Goal: Information Seeking & Learning: Understand process/instructions

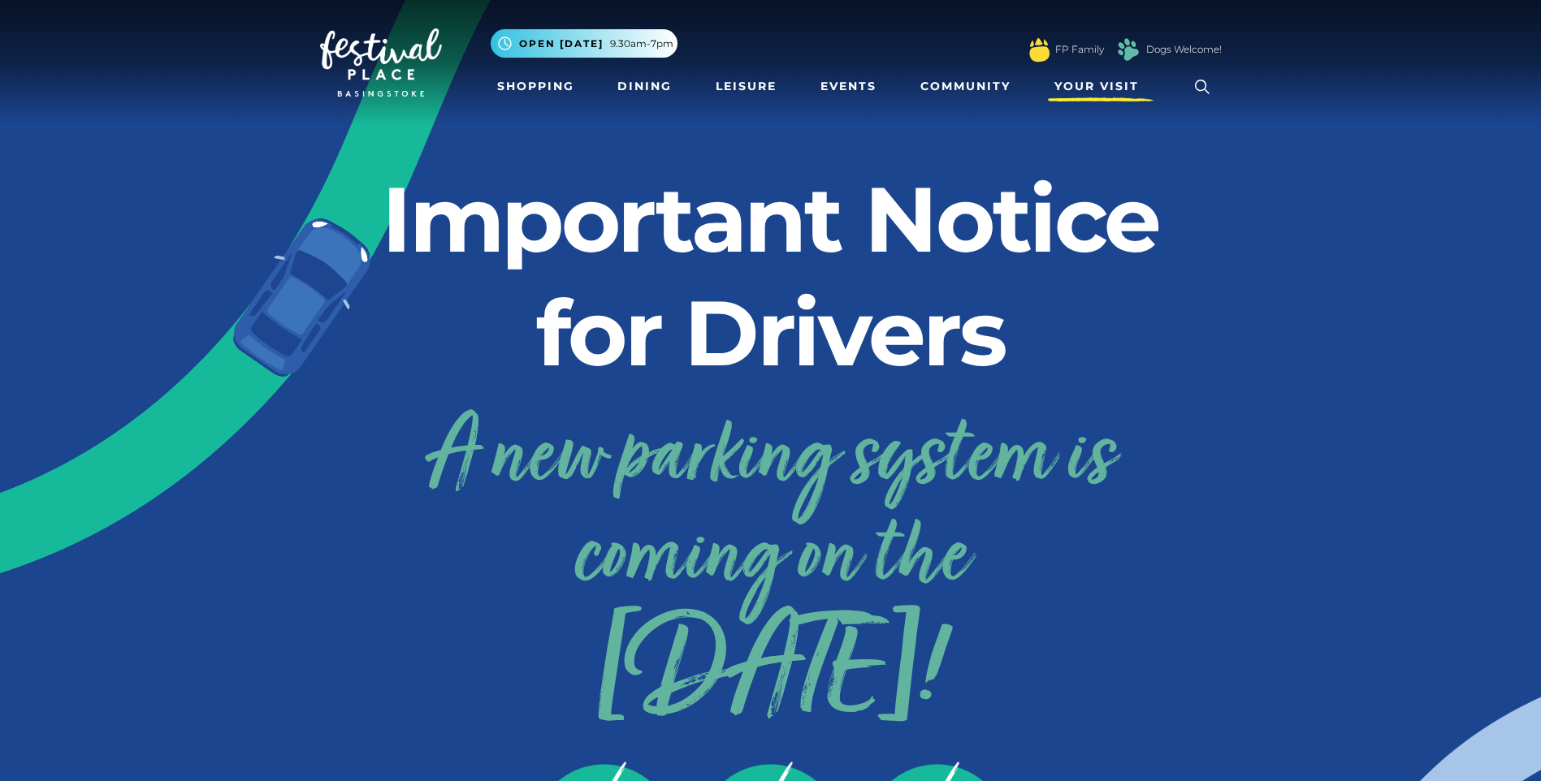
click at [1070, 76] on link "Your Visit" at bounding box center [1101, 86] width 106 height 30
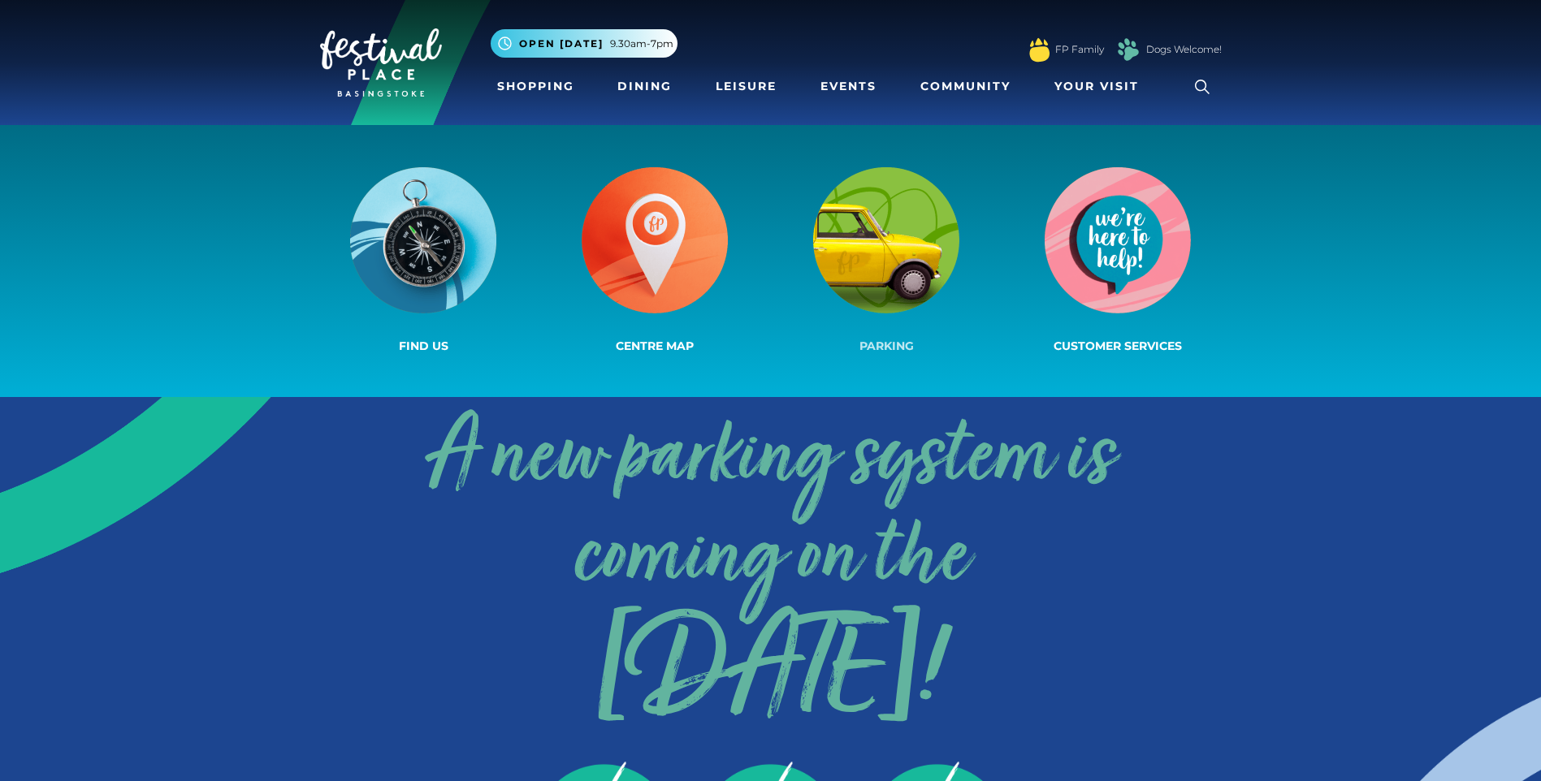
click at [859, 350] on span "Parking" at bounding box center [886, 346] width 54 height 15
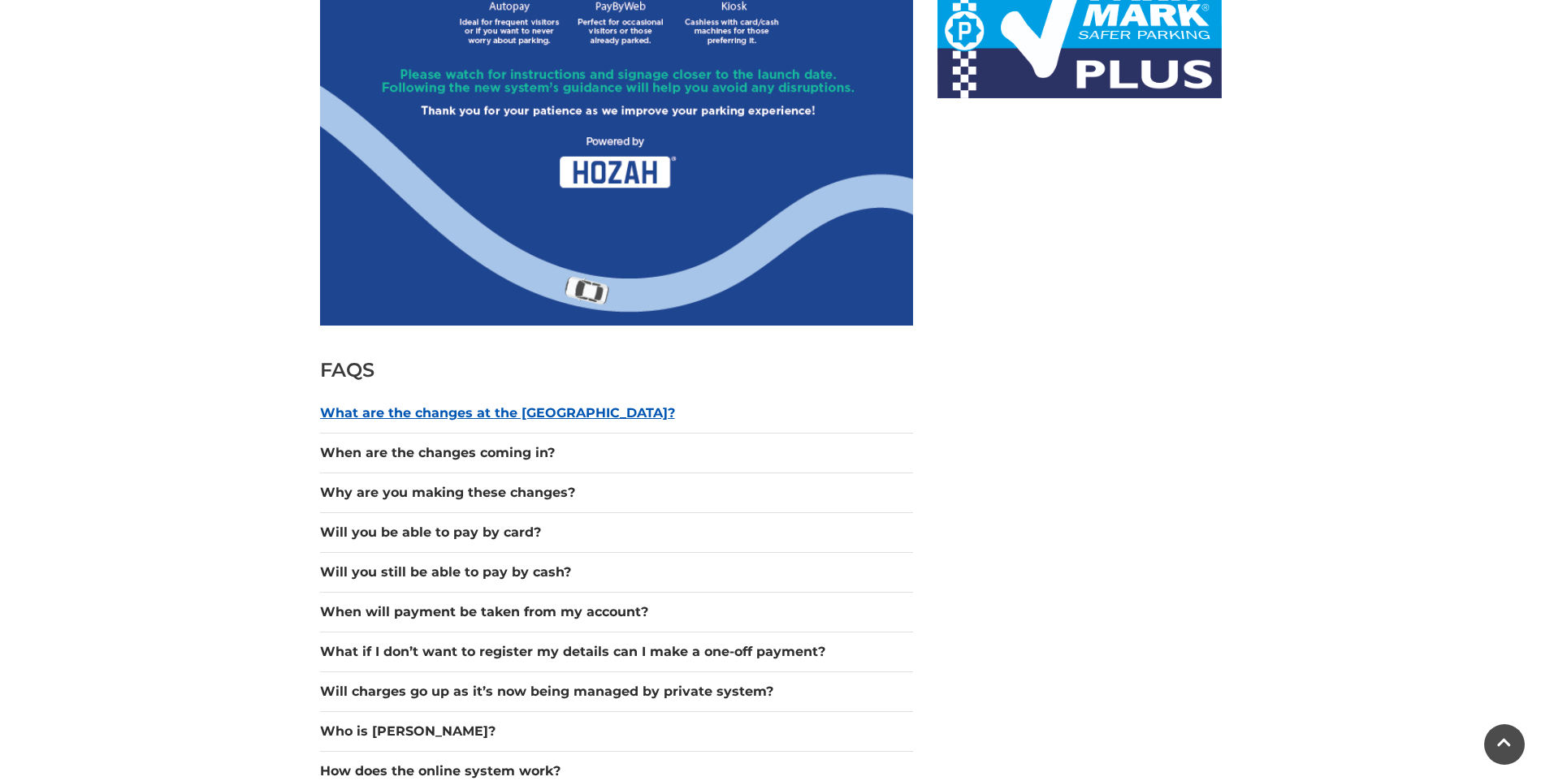
scroll to position [1218, 0]
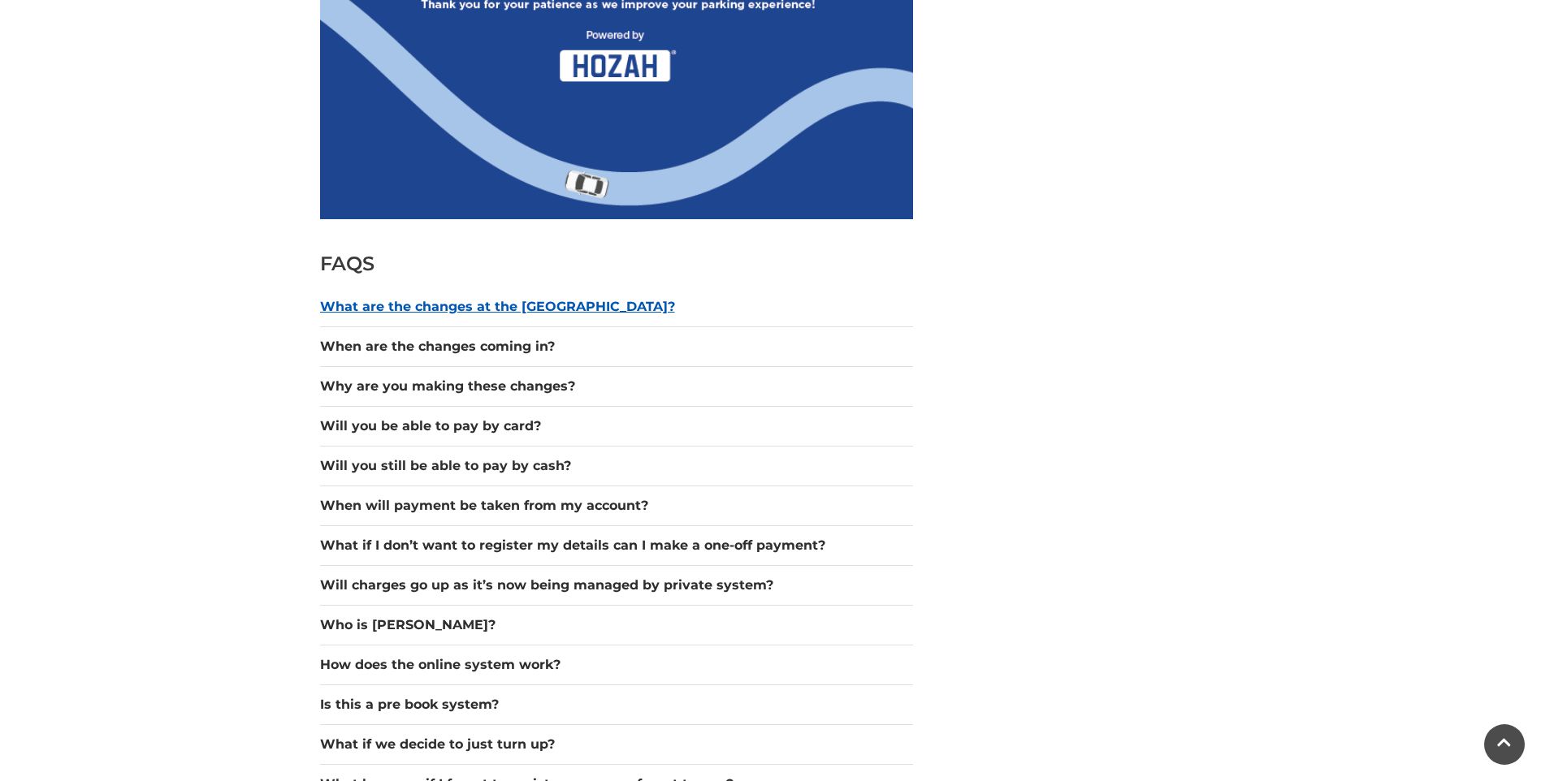
drag, startPoint x: 449, startPoint y: 312, endPoint x: 467, endPoint y: 315, distance: 18.2
click at [450, 312] on button "What are the changes at the [GEOGRAPHIC_DATA]?" at bounding box center [616, 306] width 593 height 19
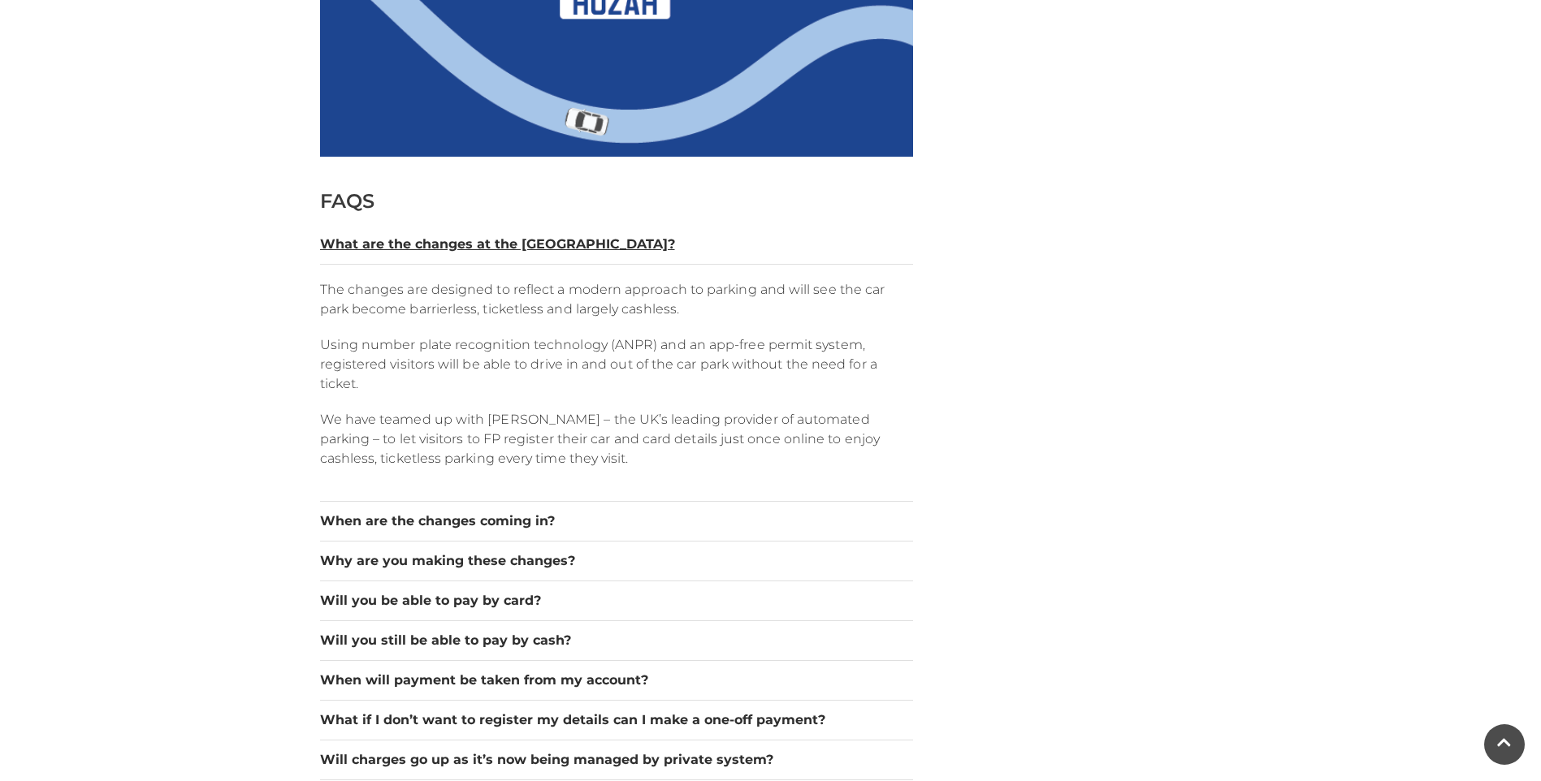
scroll to position [1300, 0]
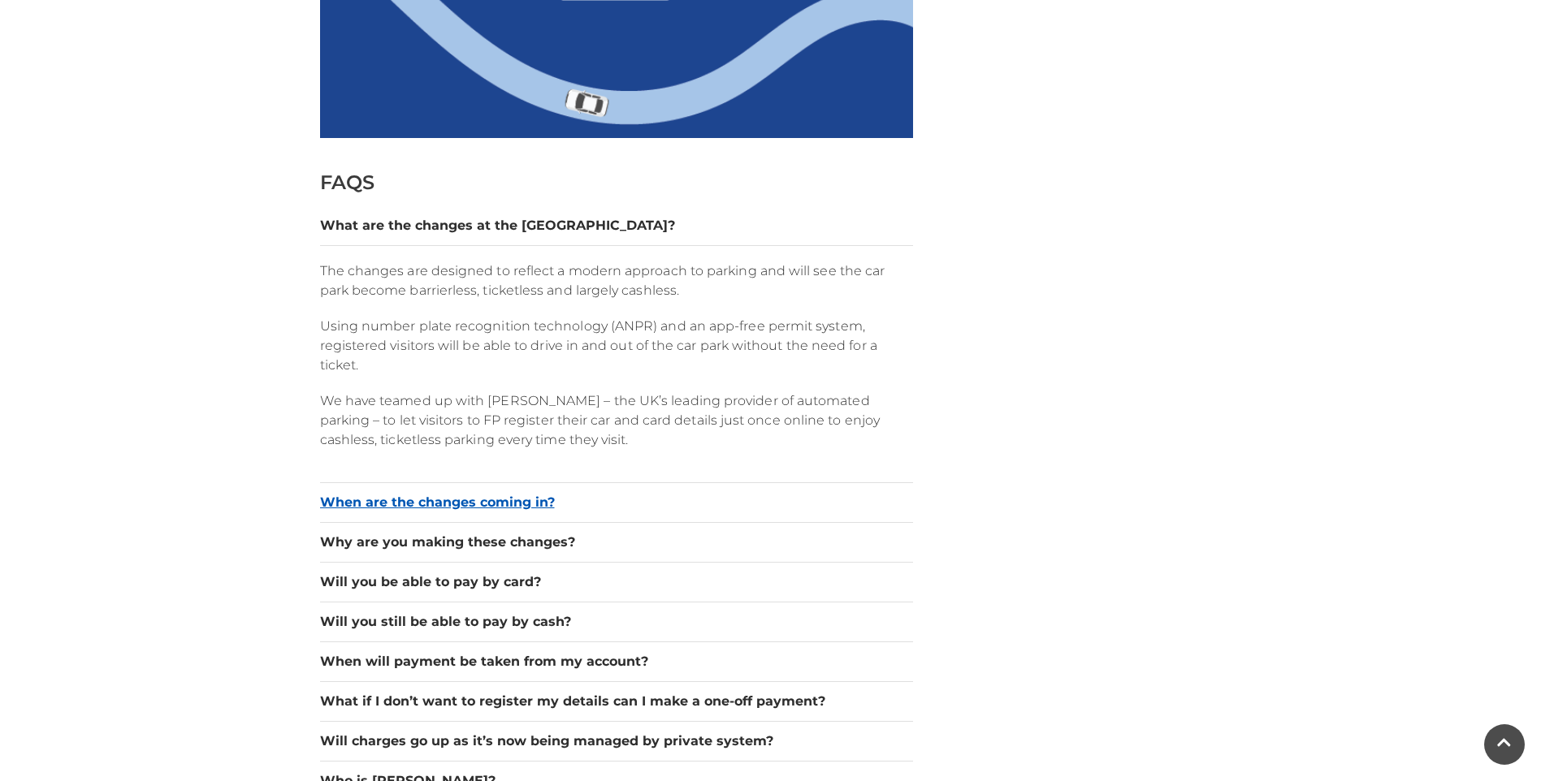
click at [484, 507] on button "When are the changes coming in?" at bounding box center [616, 502] width 593 height 19
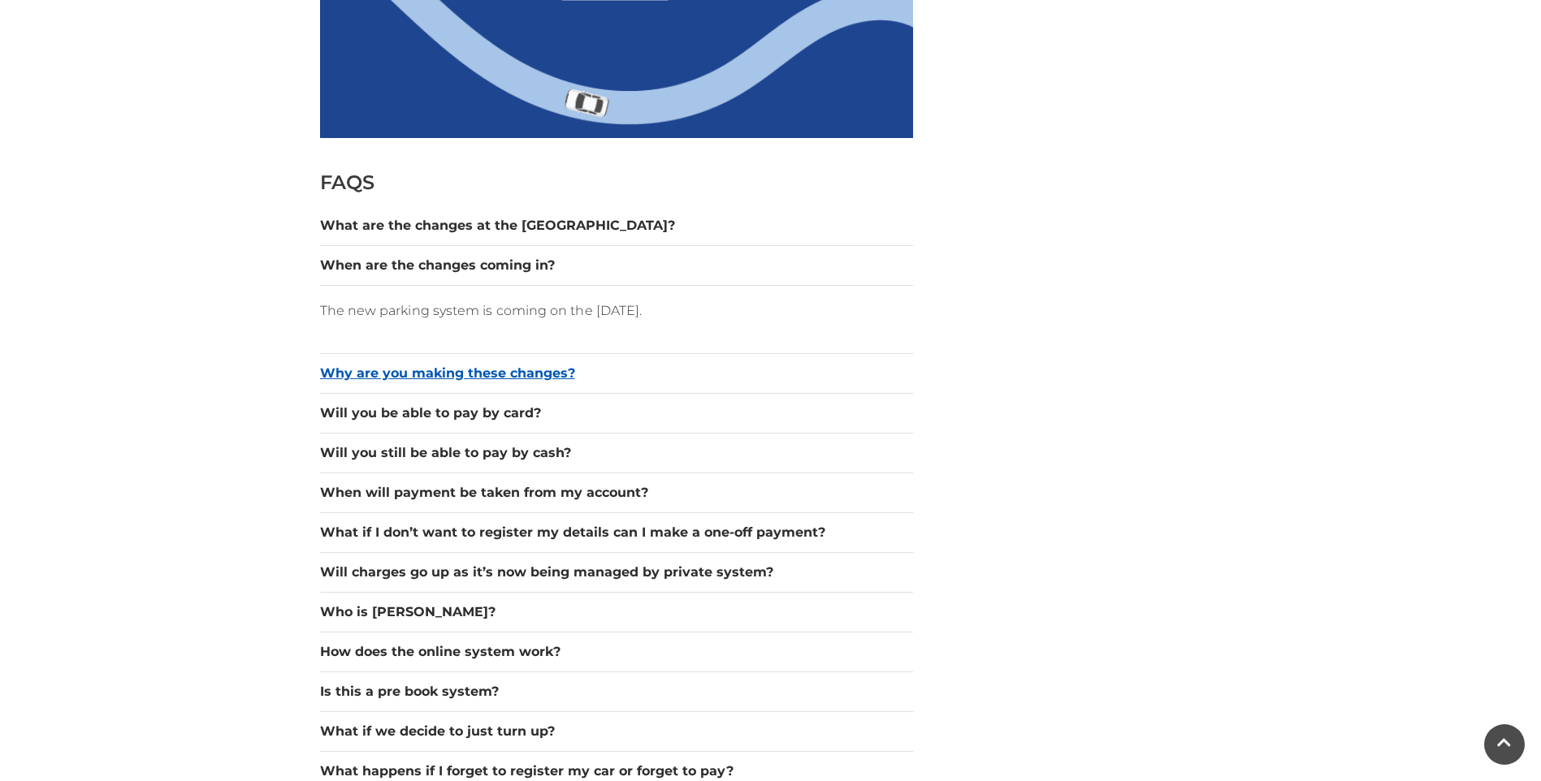
click at [508, 377] on button "Why are you making these changes?" at bounding box center [616, 373] width 593 height 19
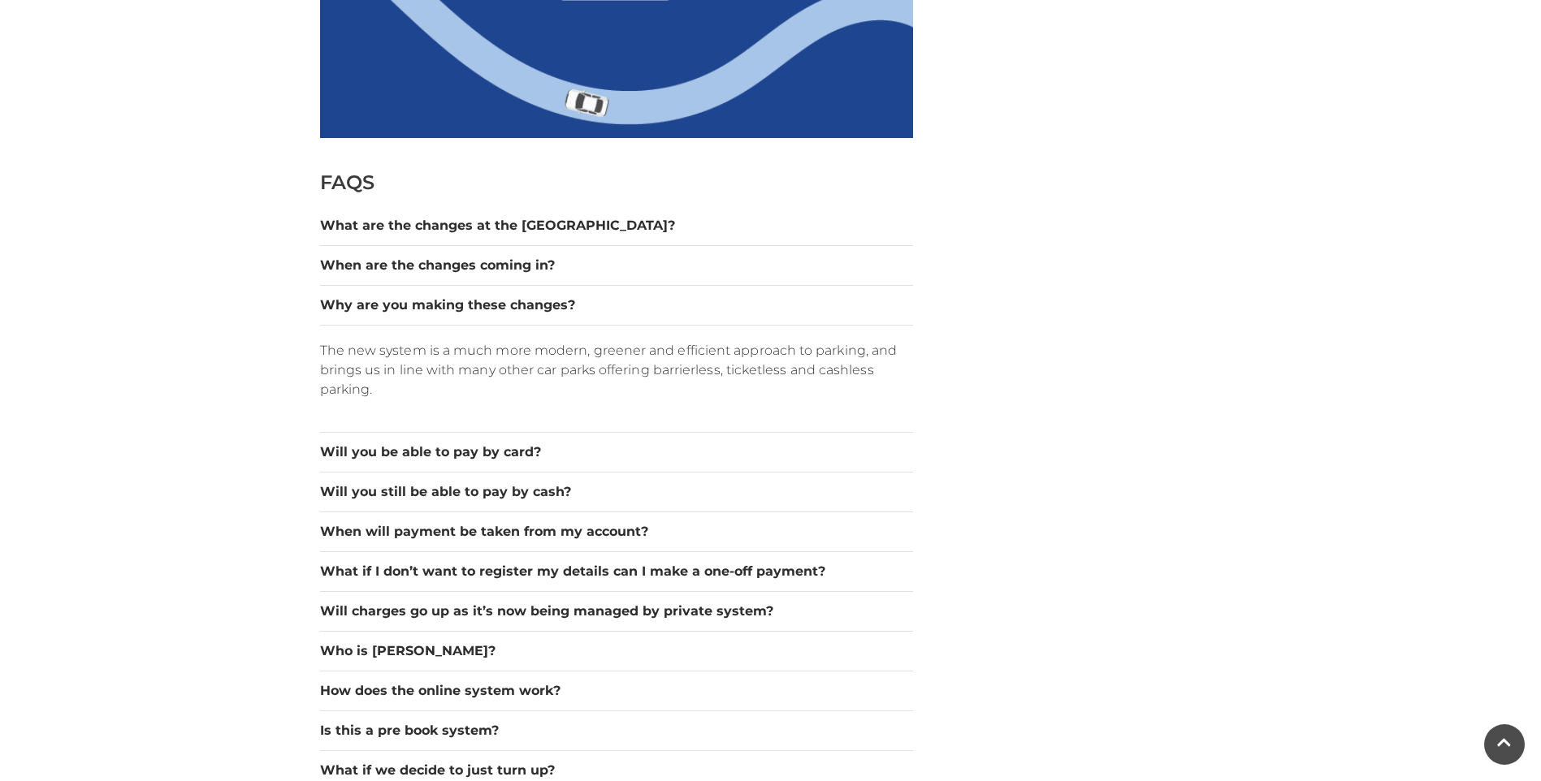
click at [517, 439] on div "Will you be able to pay by card?" at bounding box center [616, 453] width 593 height 40
click at [518, 450] on button "Will you be able to pay by card?" at bounding box center [616, 452] width 593 height 19
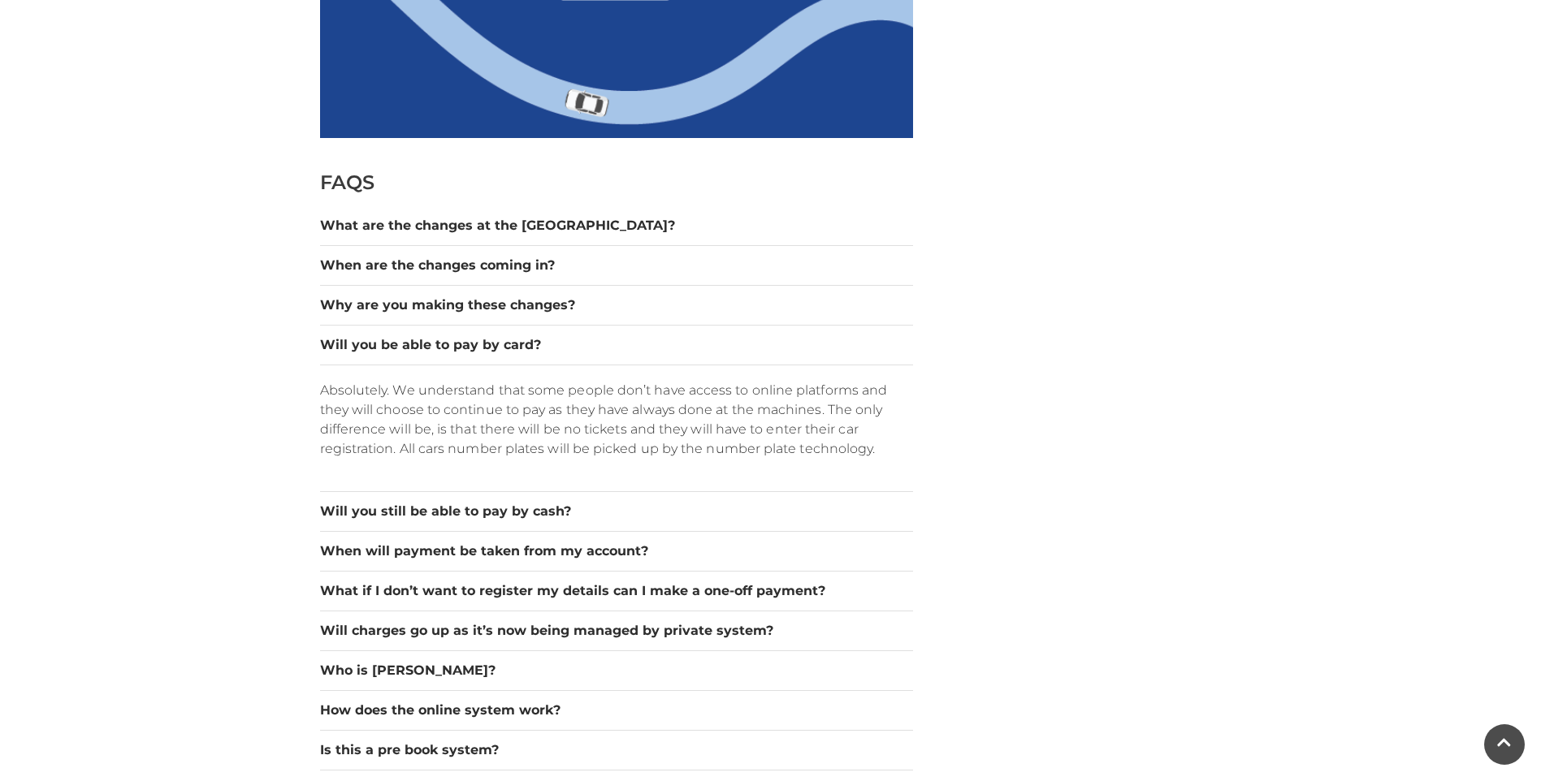
click at [488, 357] on div "Will you be able to pay by card?" at bounding box center [616, 346] width 593 height 40
click at [471, 352] on button "Will you be able to pay by card?" at bounding box center [616, 344] width 593 height 19
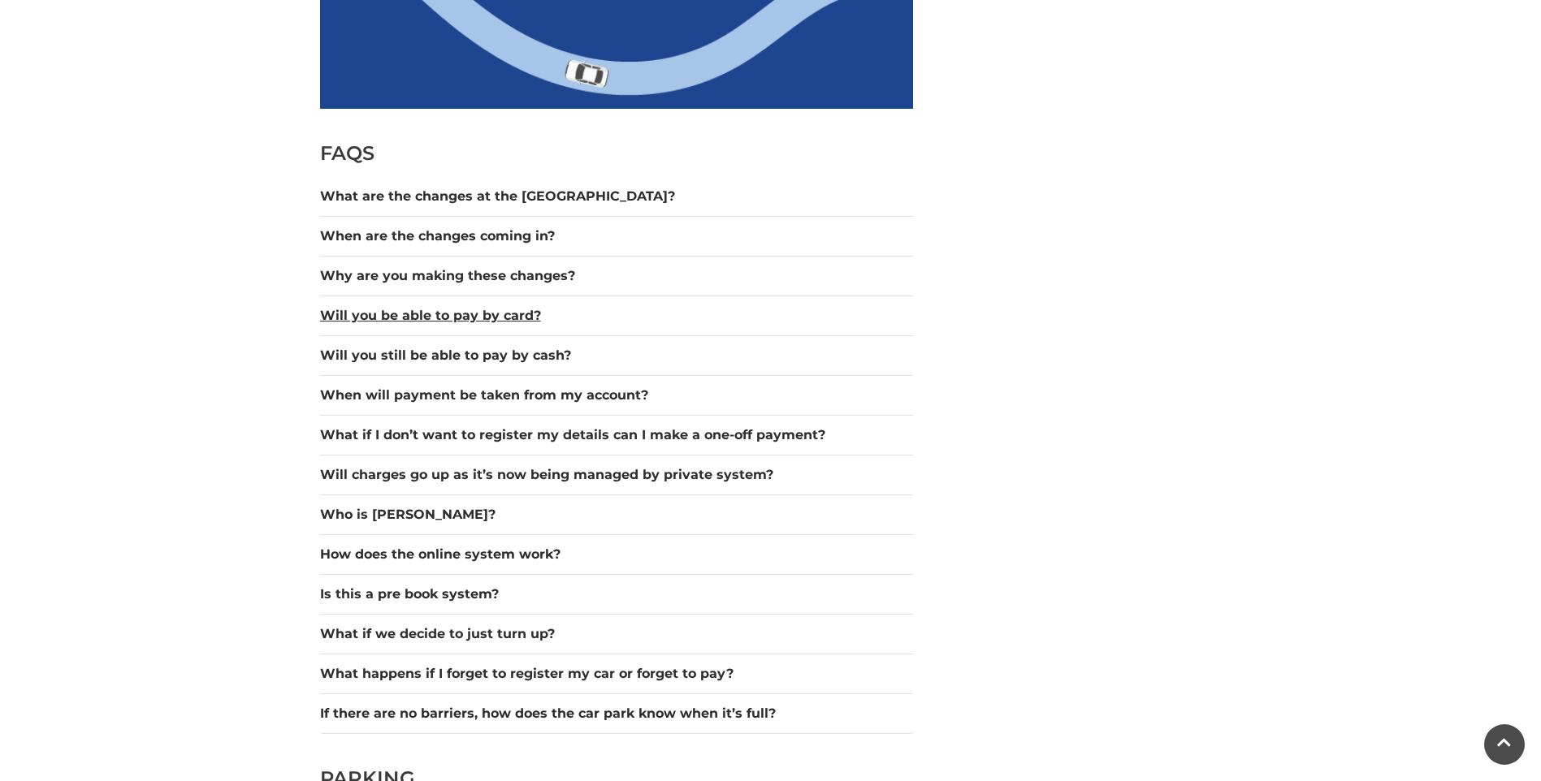
scroll to position [1381, 0]
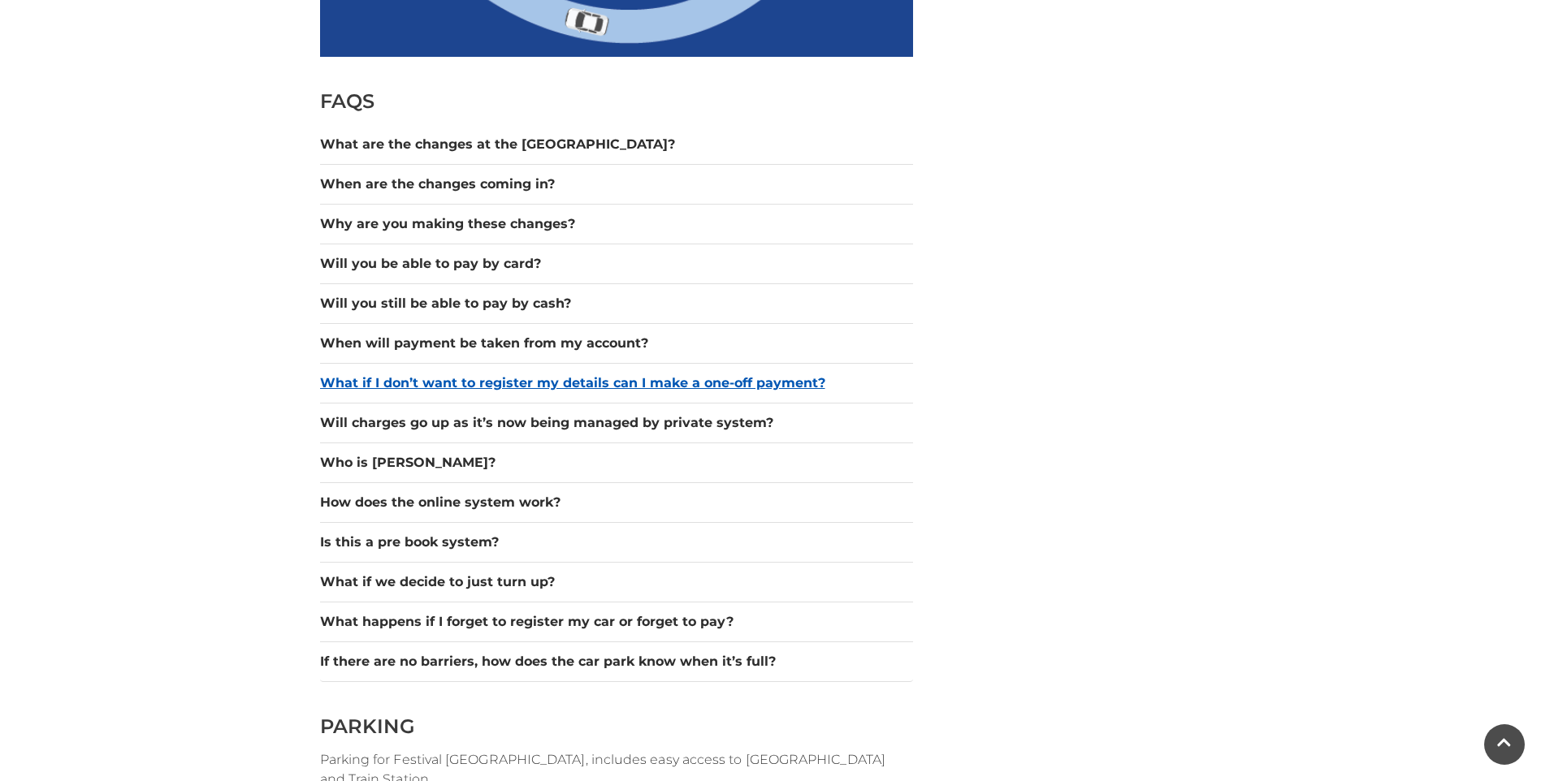
click at [486, 381] on button "What if I don’t want to register my details can I make a one-off payment?" at bounding box center [616, 383] width 593 height 19
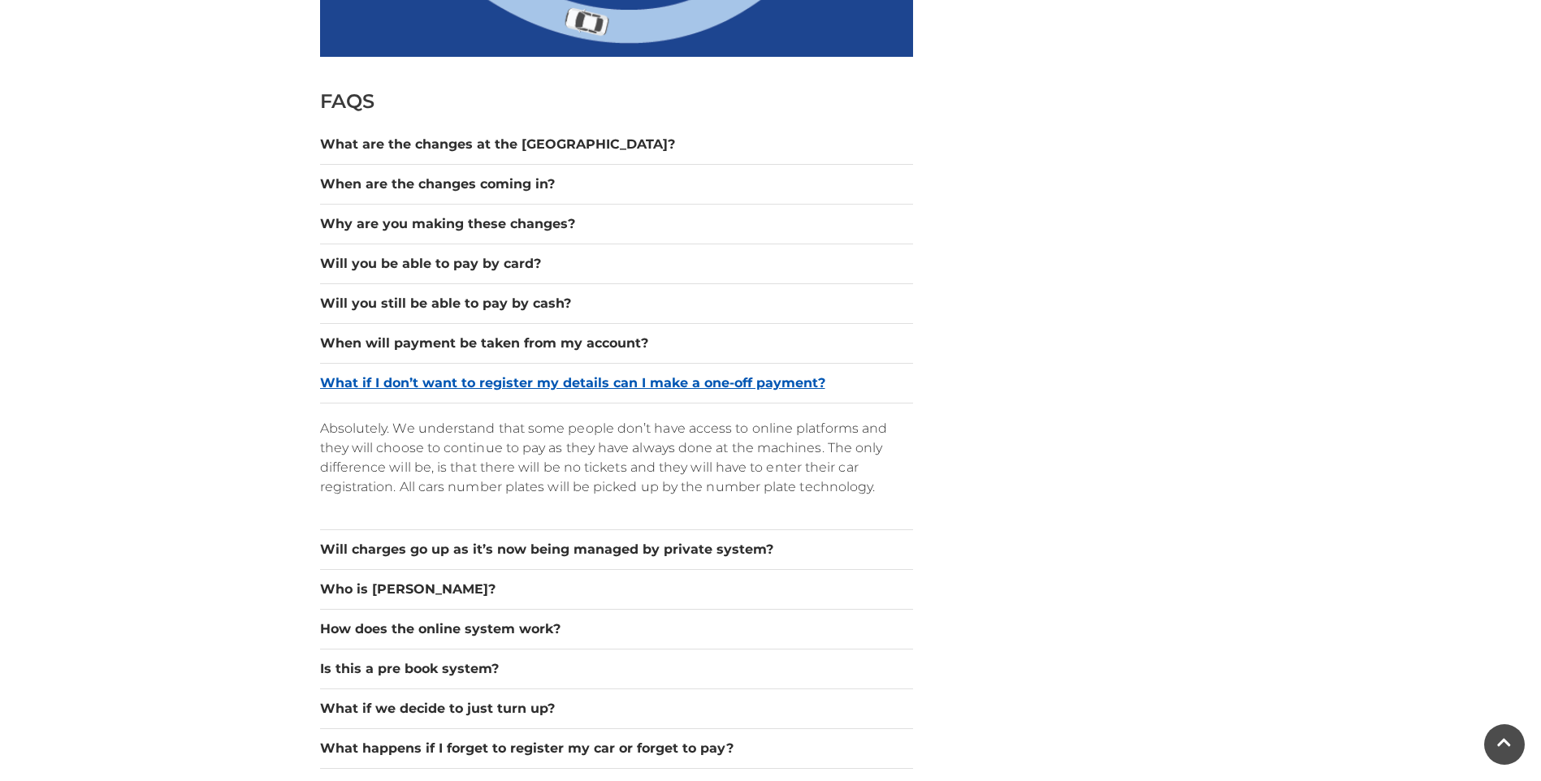
click at [485, 374] on button "What if I don’t want to register my details can I make a one-off payment?" at bounding box center [616, 383] width 593 height 19
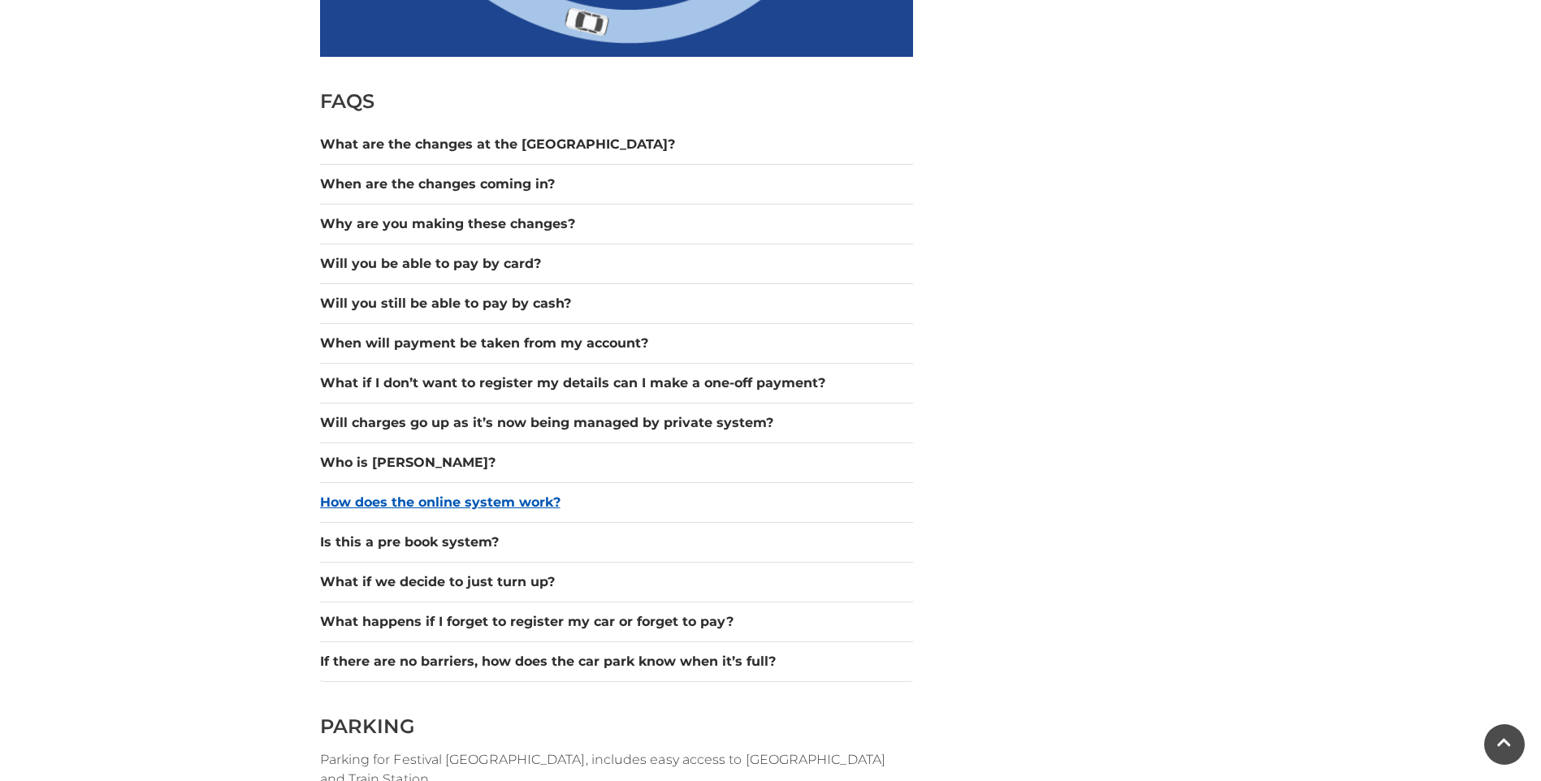
click at [530, 496] on button "How does the online system work?" at bounding box center [616, 502] width 593 height 19
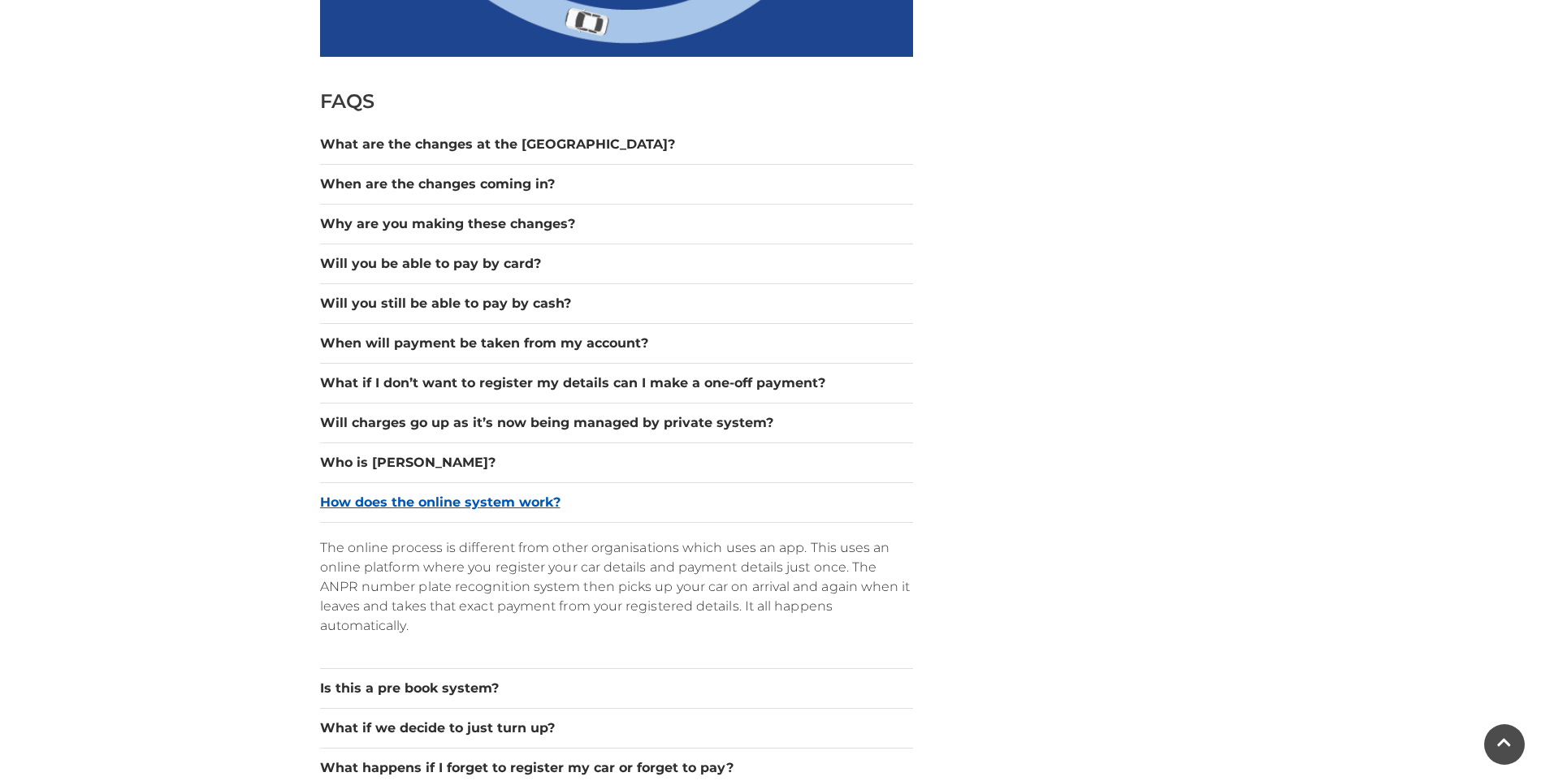
click at [531, 504] on button "How does the online system work?" at bounding box center [616, 502] width 593 height 19
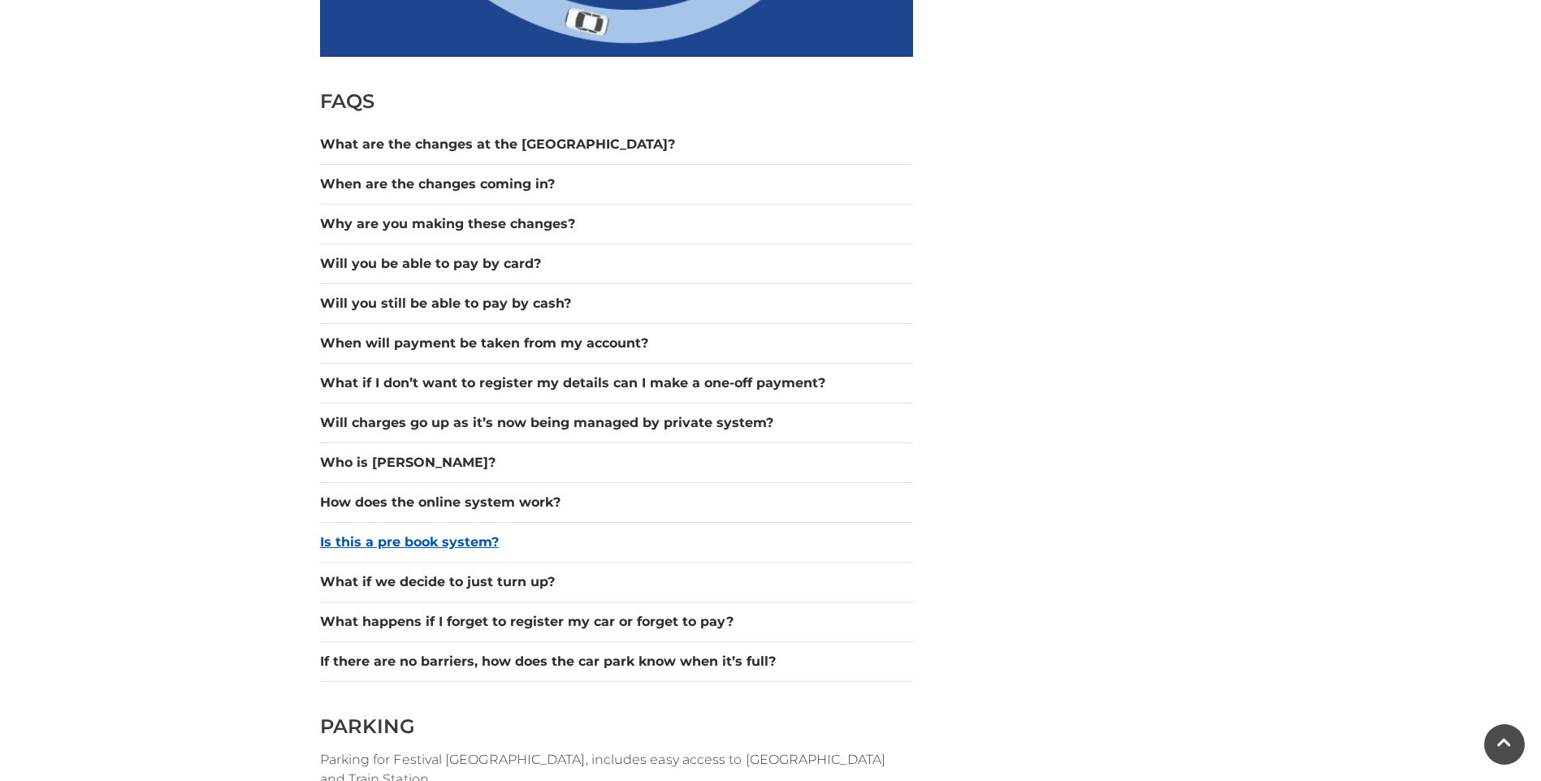
click at [457, 546] on button "Is this a pre book system?" at bounding box center [616, 542] width 593 height 19
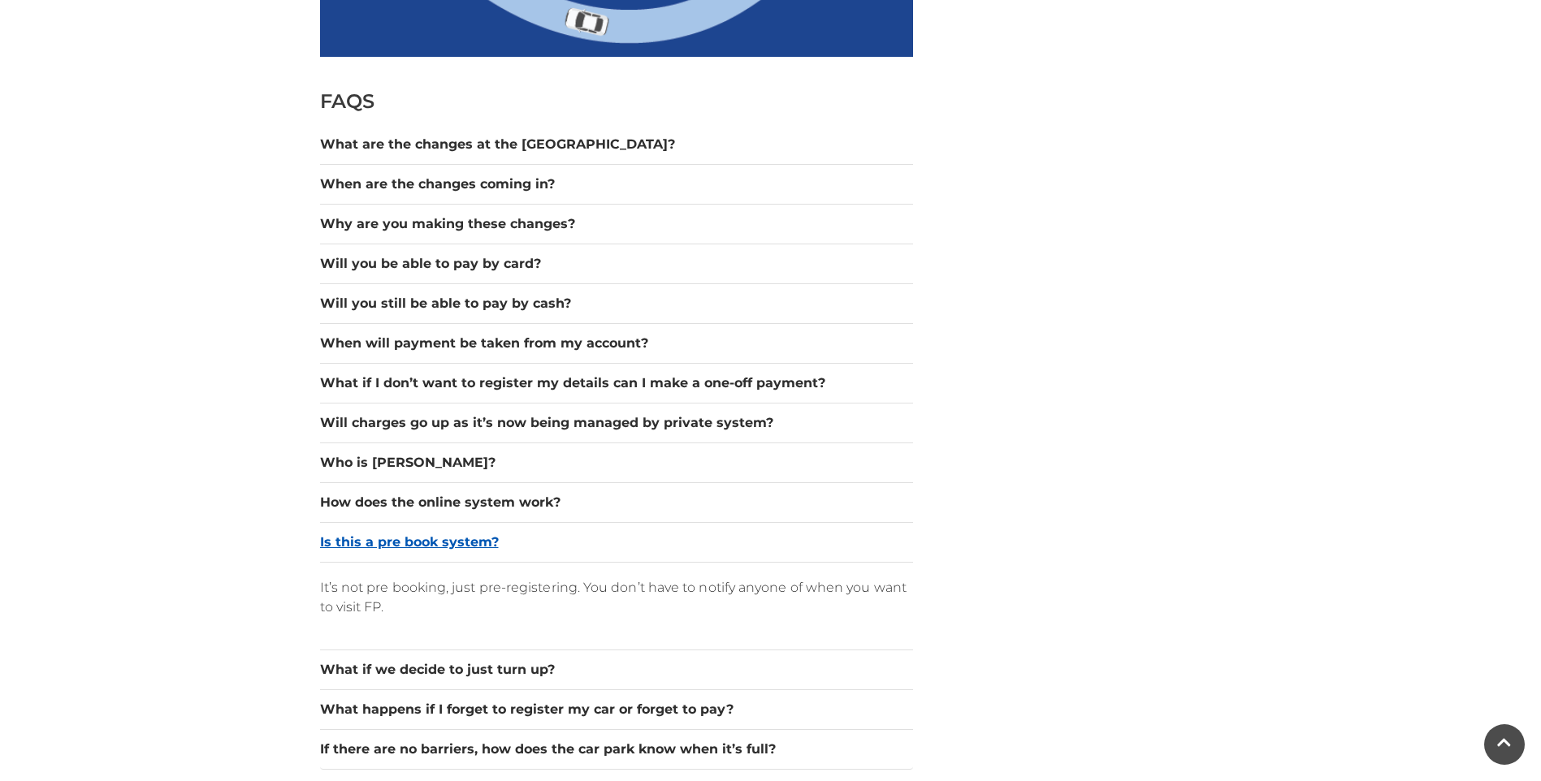
click at [459, 543] on button "Is this a pre book system?" at bounding box center [616, 542] width 593 height 19
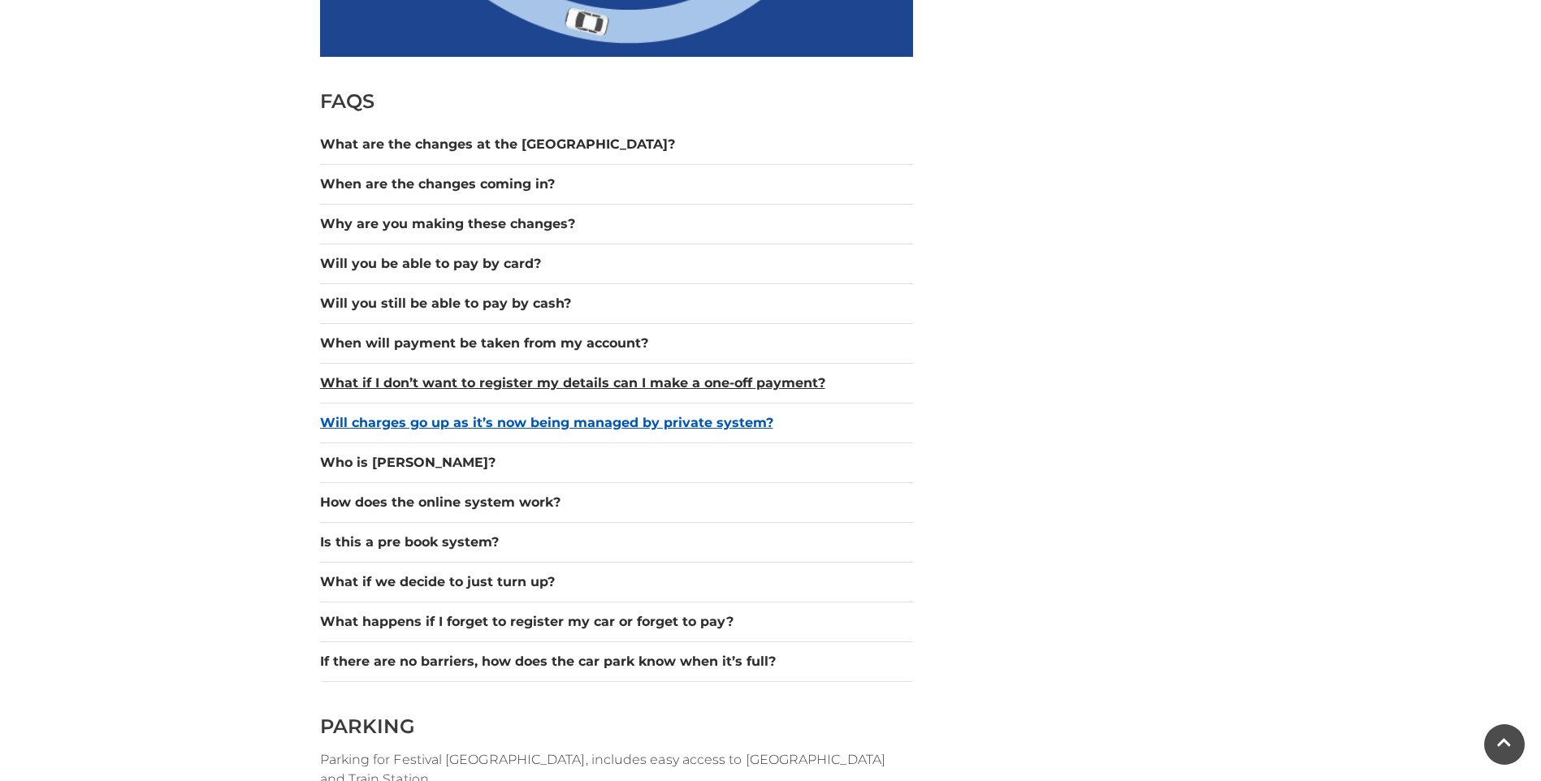
drag, startPoint x: 412, startPoint y: 392, endPoint x: 415, endPoint y: 413, distance: 20.6
click at [412, 401] on div "What if I don’t want to register my details can I make a one-off payment?" at bounding box center [616, 384] width 593 height 40
click at [441, 428] on button "Will charges go up as it’s now being managed by private system?" at bounding box center [616, 422] width 593 height 19
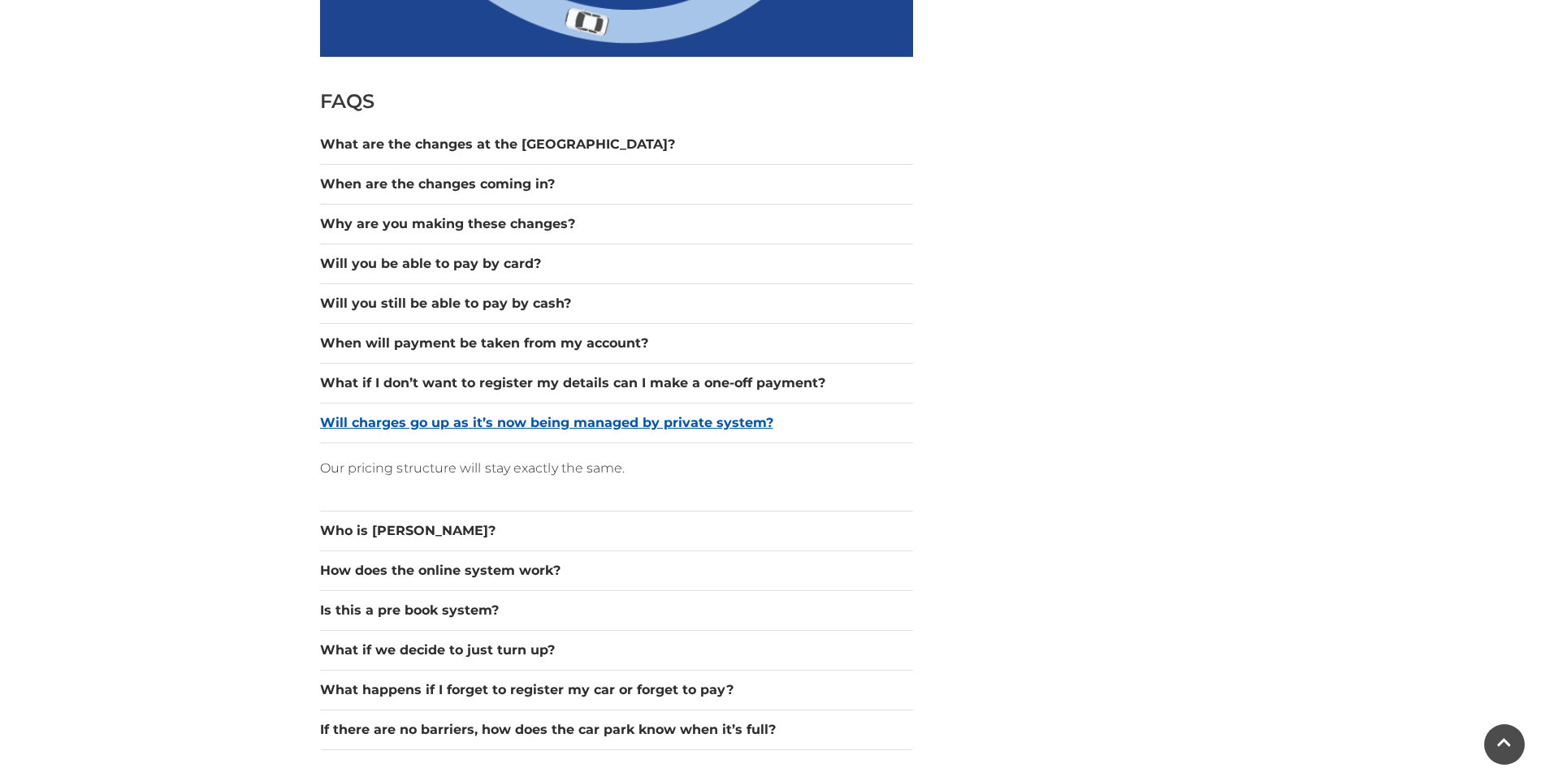
click at [441, 429] on button "Will charges go up as it’s now being managed by private system?" at bounding box center [616, 422] width 593 height 19
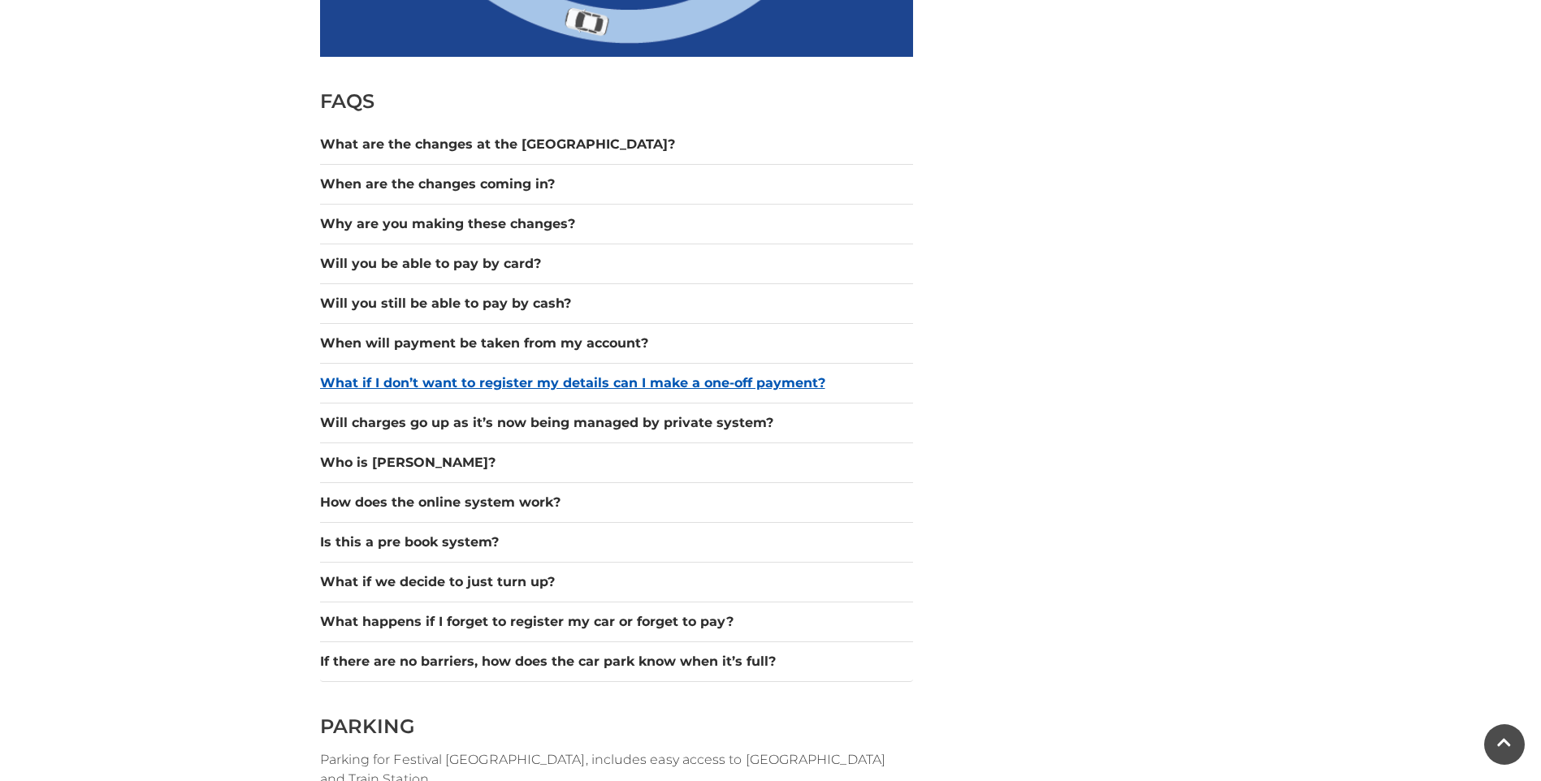
click at [438, 383] on button "What if I don’t want to register my details can I make a one-off payment?" at bounding box center [616, 383] width 593 height 19
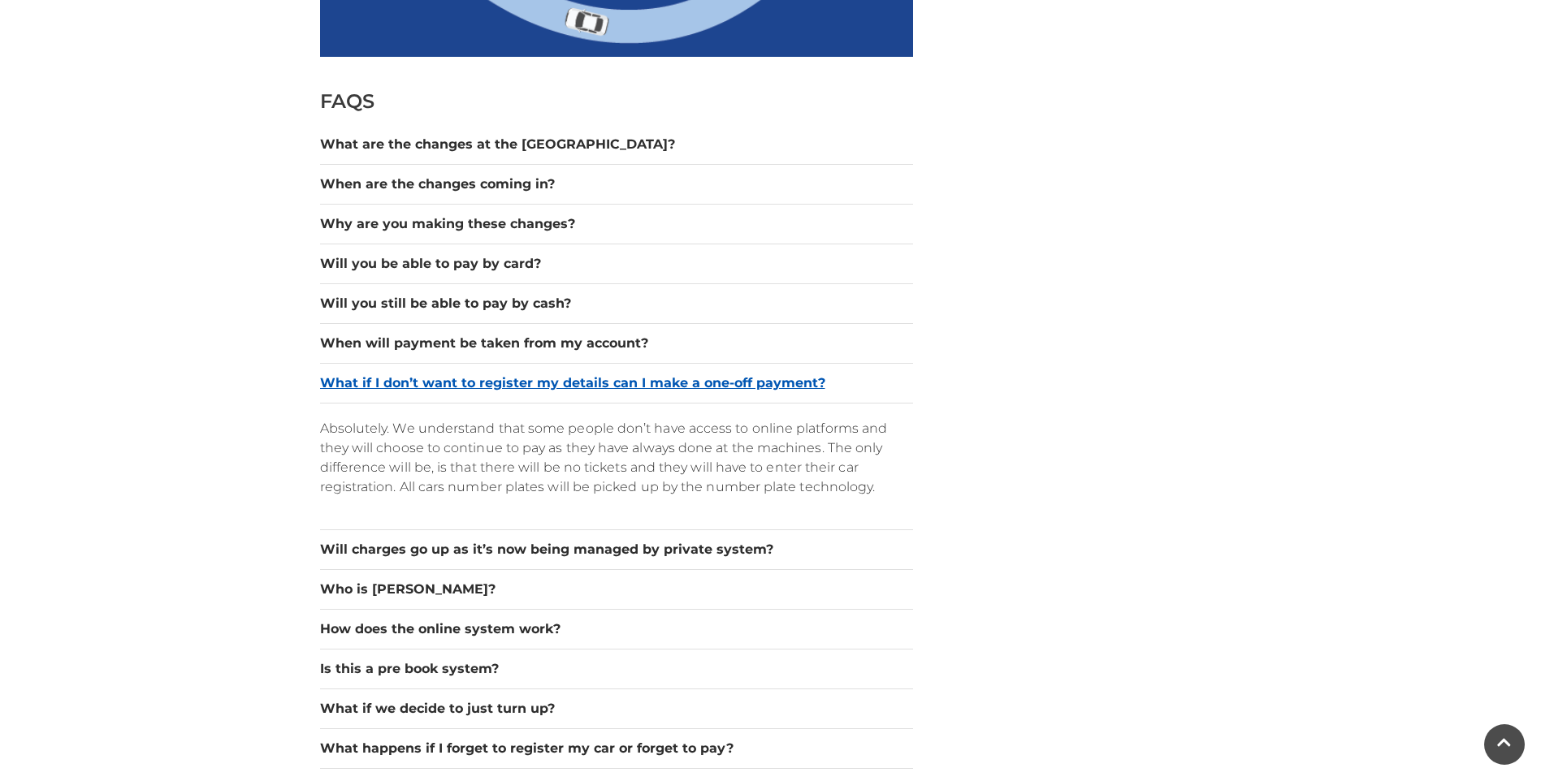
click at [438, 380] on button "What if I don’t want to register my details can I make a one-off payment?" at bounding box center [616, 383] width 593 height 19
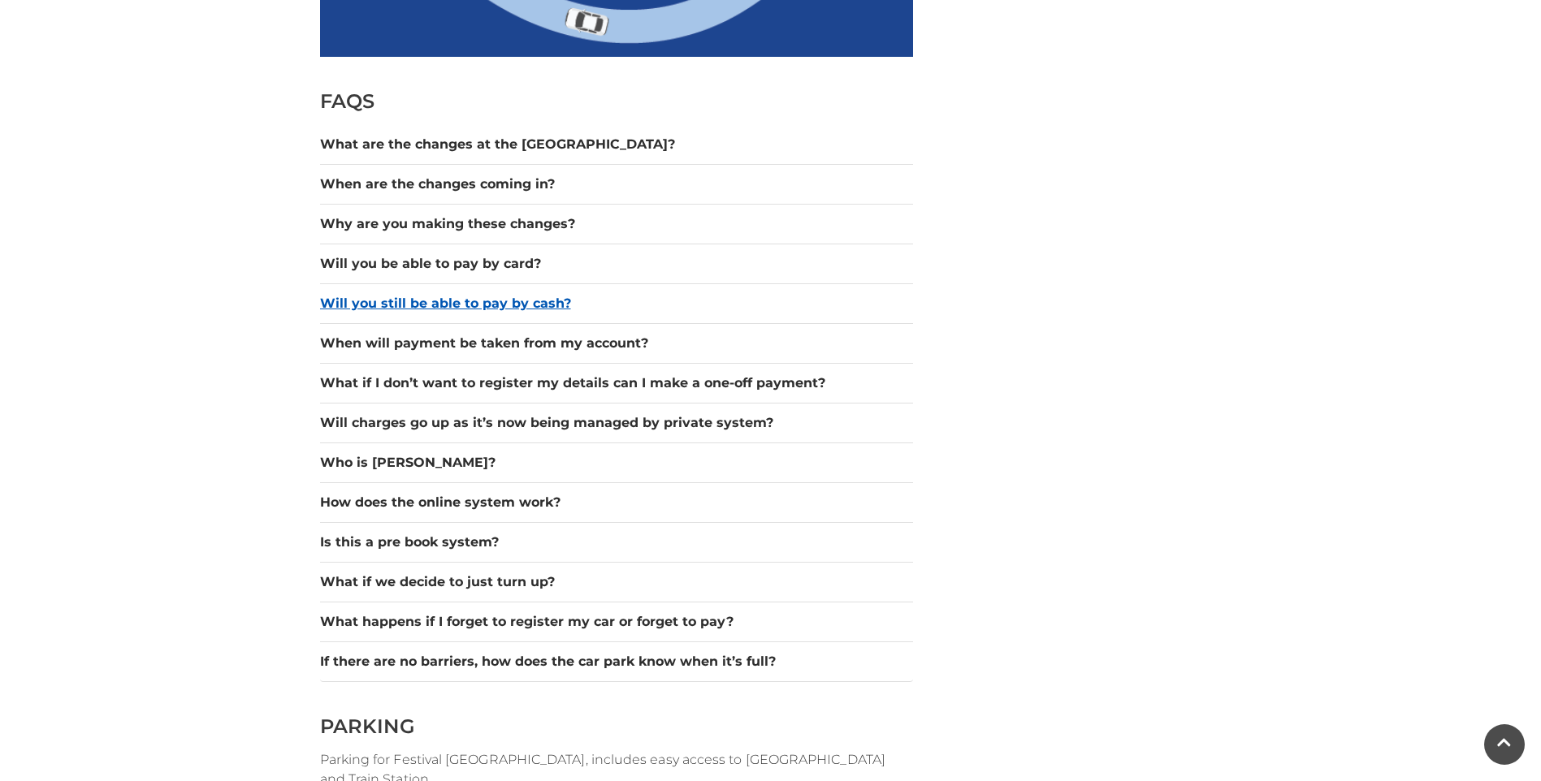
click at [482, 306] on button "Will you still be able to pay by cash?" at bounding box center [616, 303] width 593 height 19
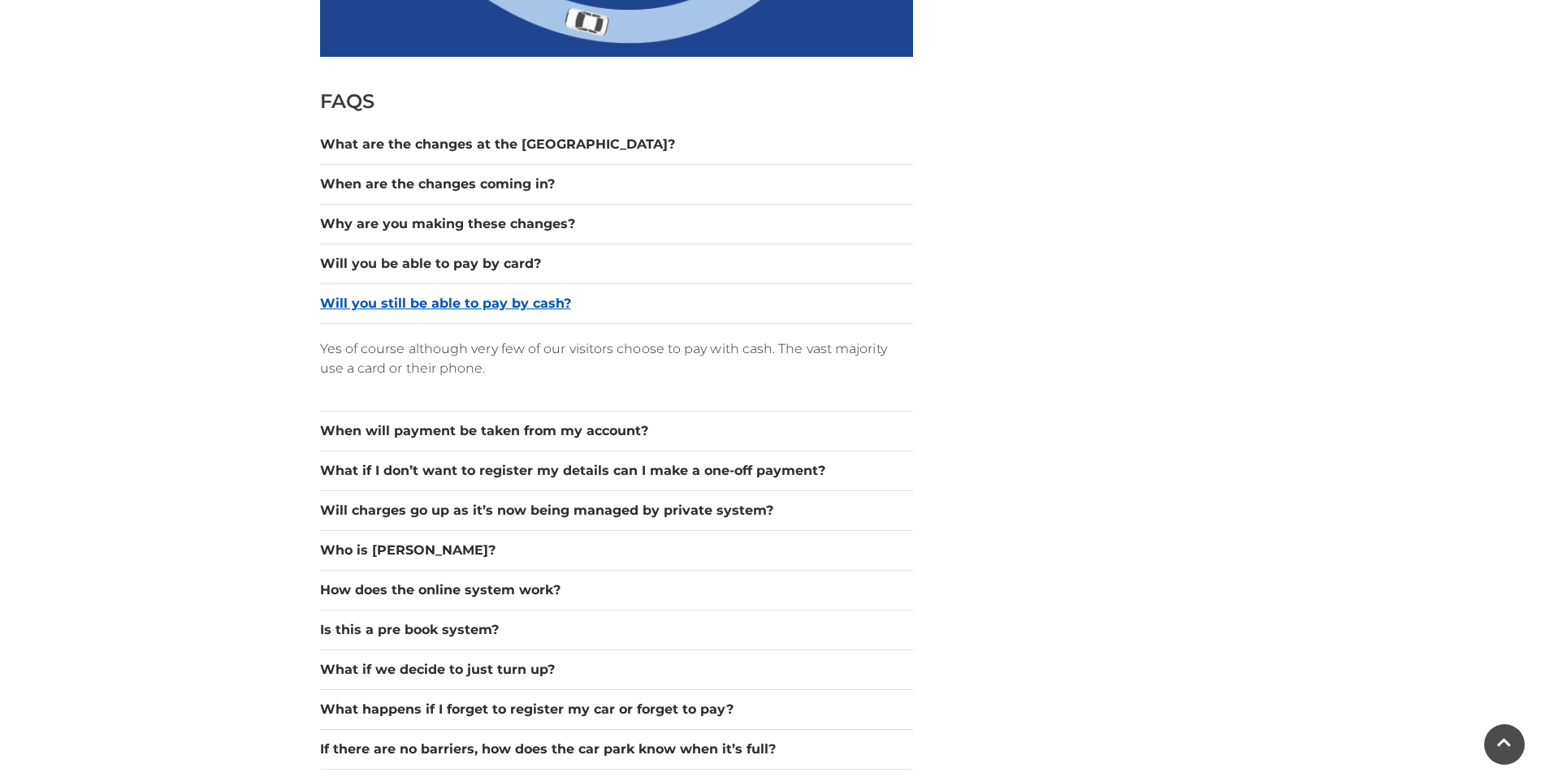
click at [482, 305] on button "Will you still be able to pay by cash?" at bounding box center [616, 303] width 593 height 19
click at [480, 305] on button "Will you still be able to pay by cash?" at bounding box center [616, 303] width 593 height 19
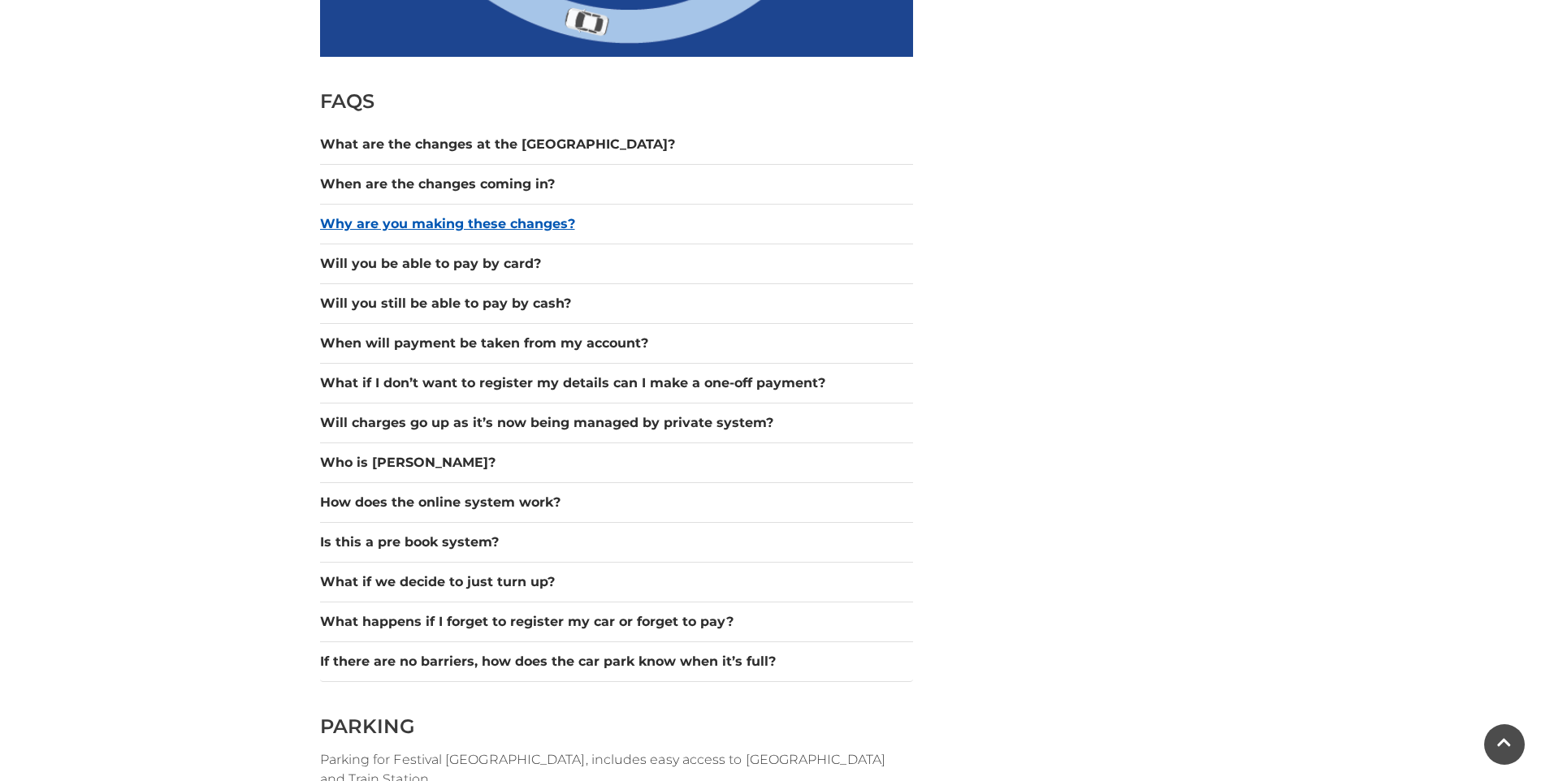
click at [451, 230] on button "Why are you making these changes?" at bounding box center [616, 223] width 593 height 19
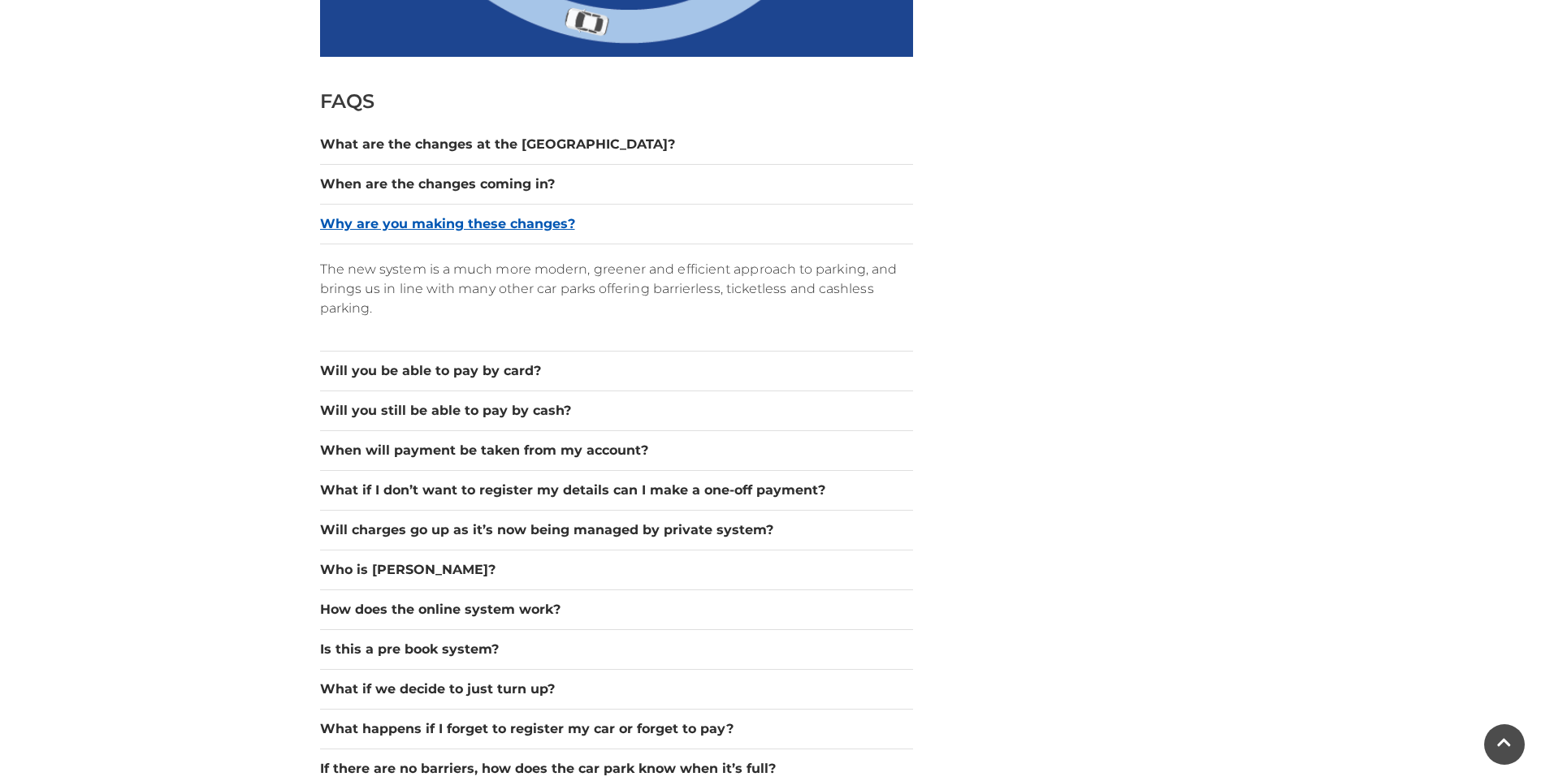
drag, startPoint x: 456, startPoint y: 222, endPoint x: 451, endPoint y: 232, distance: 12.0
click at [455, 225] on button "Why are you making these changes?" at bounding box center [616, 223] width 593 height 19
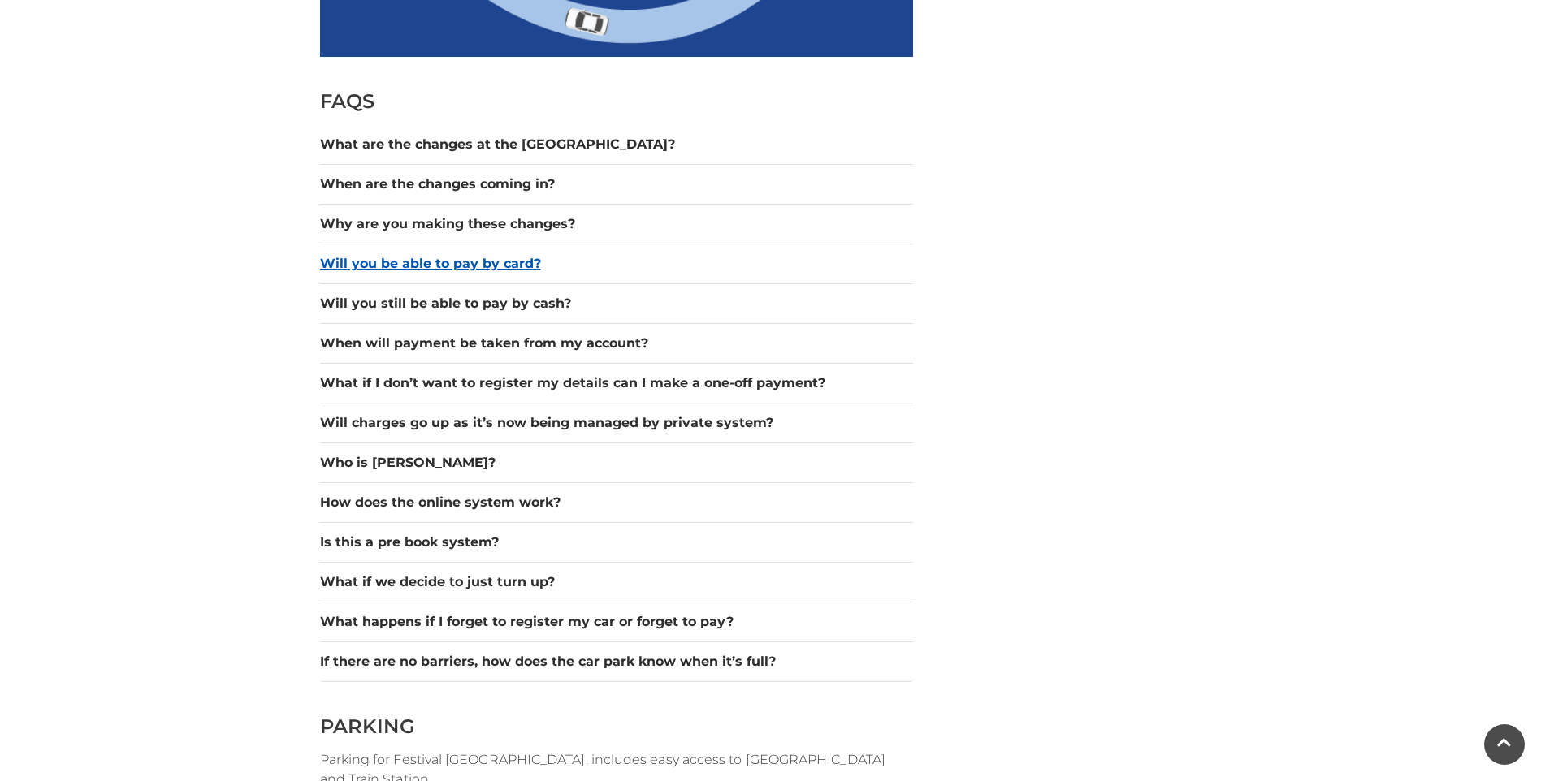
click at [452, 257] on button "Will you be able to pay by card?" at bounding box center [616, 263] width 593 height 19
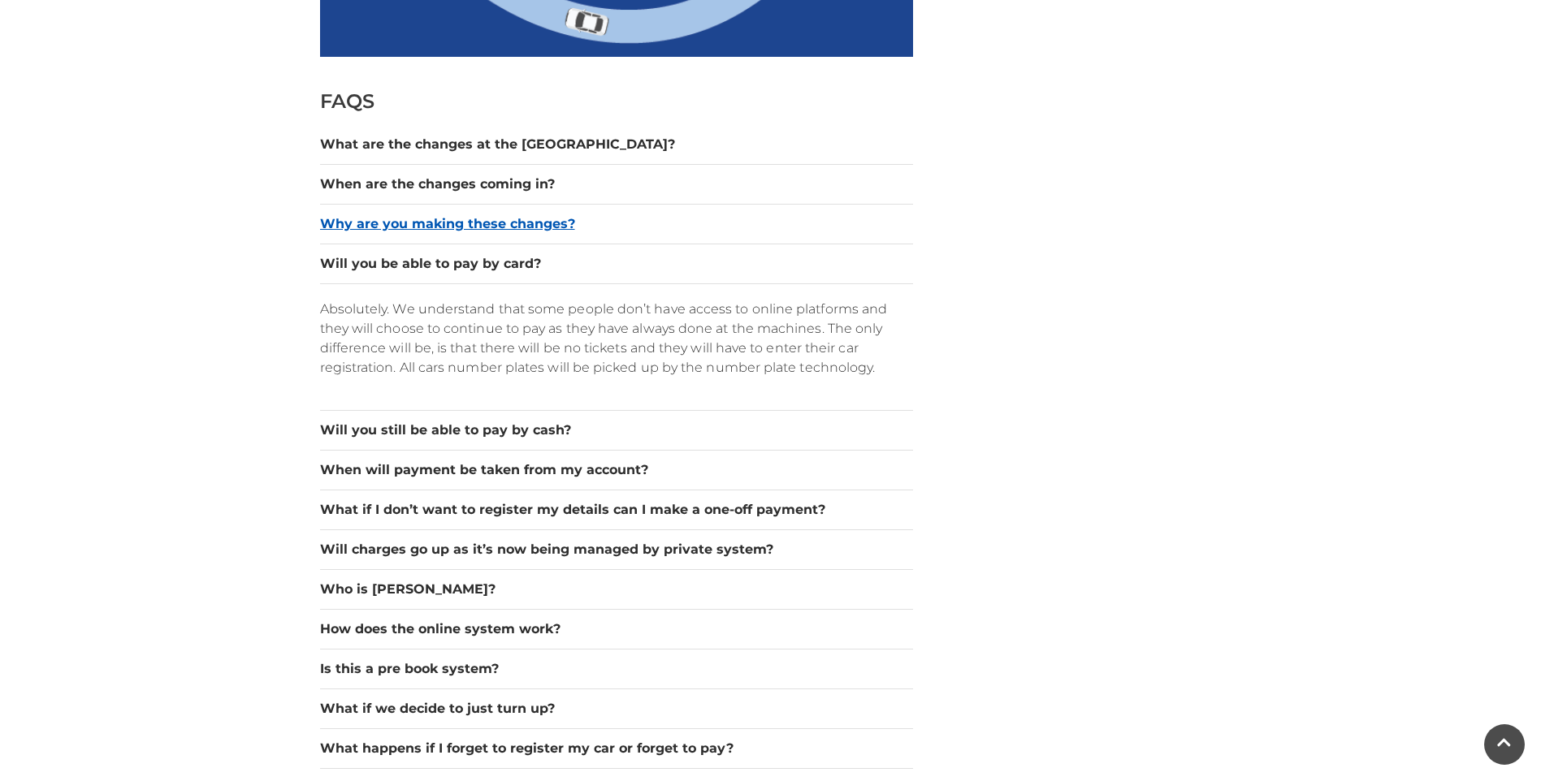
click at [453, 230] on button "Why are you making these changes?" at bounding box center [616, 223] width 593 height 19
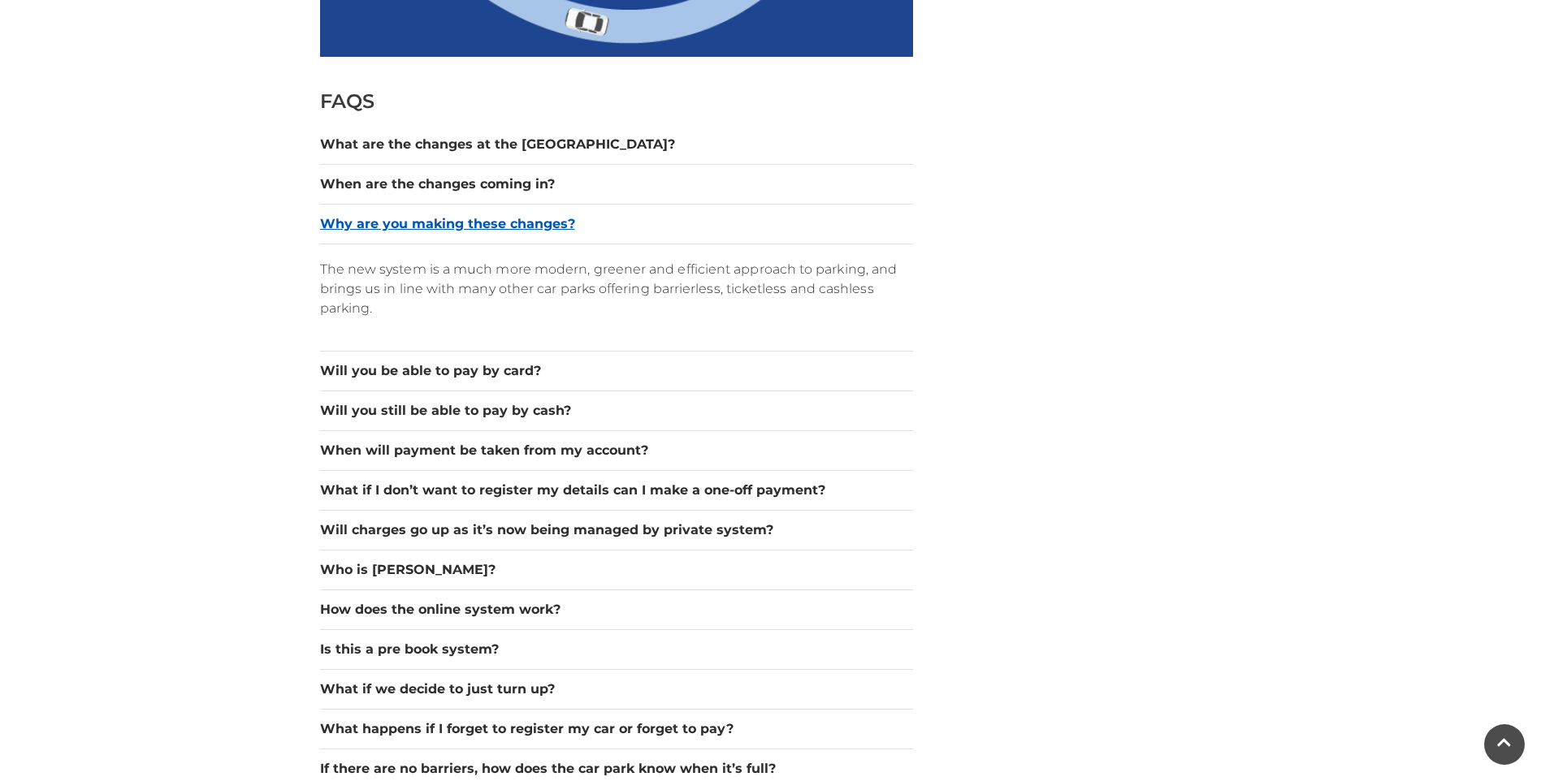
drag, startPoint x: 455, startPoint y: 226, endPoint x: 443, endPoint y: 276, distance: 51.6
click at [455, 227] on button "Why are you making these changes?" at bounding box center [616, 223] width 593 height 19
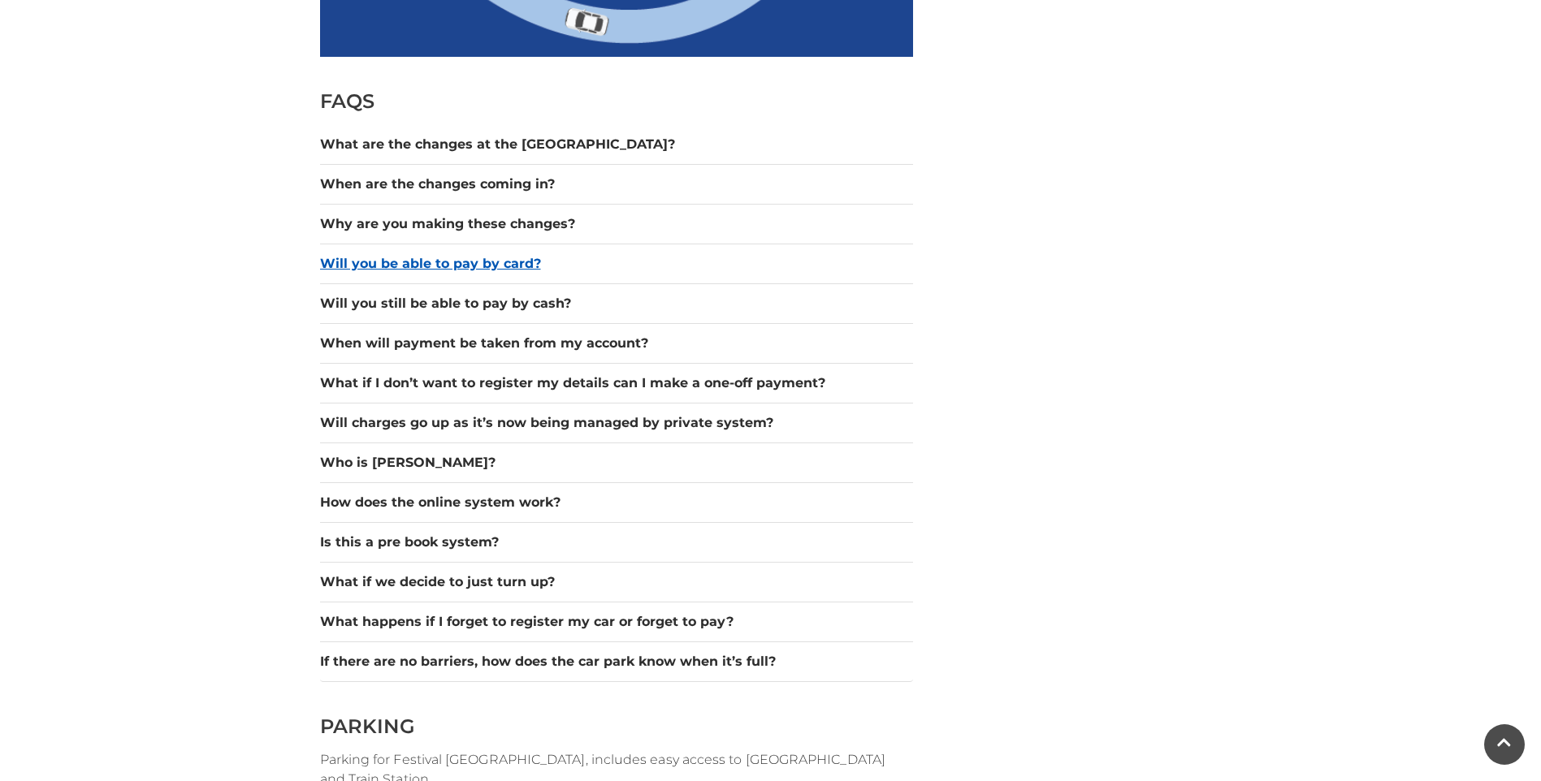
click at [435, 261] on button "Will you be able to pay by card?" at bounding box center [616, 263] width 593 height 19
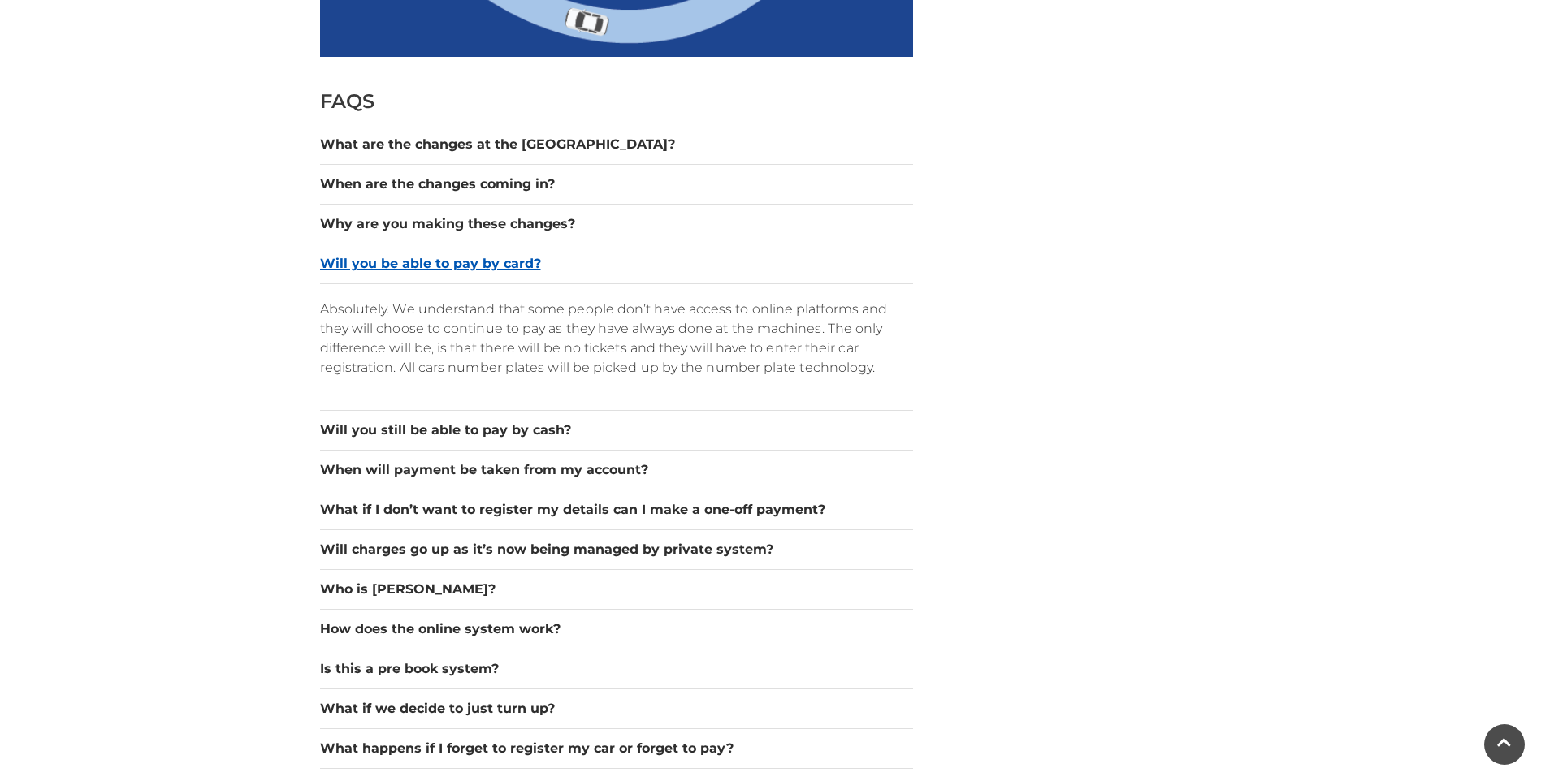
click at [434, 262] on button "Will you be able to pay by card?" at bounding box center [616, 263] width 593 height 19
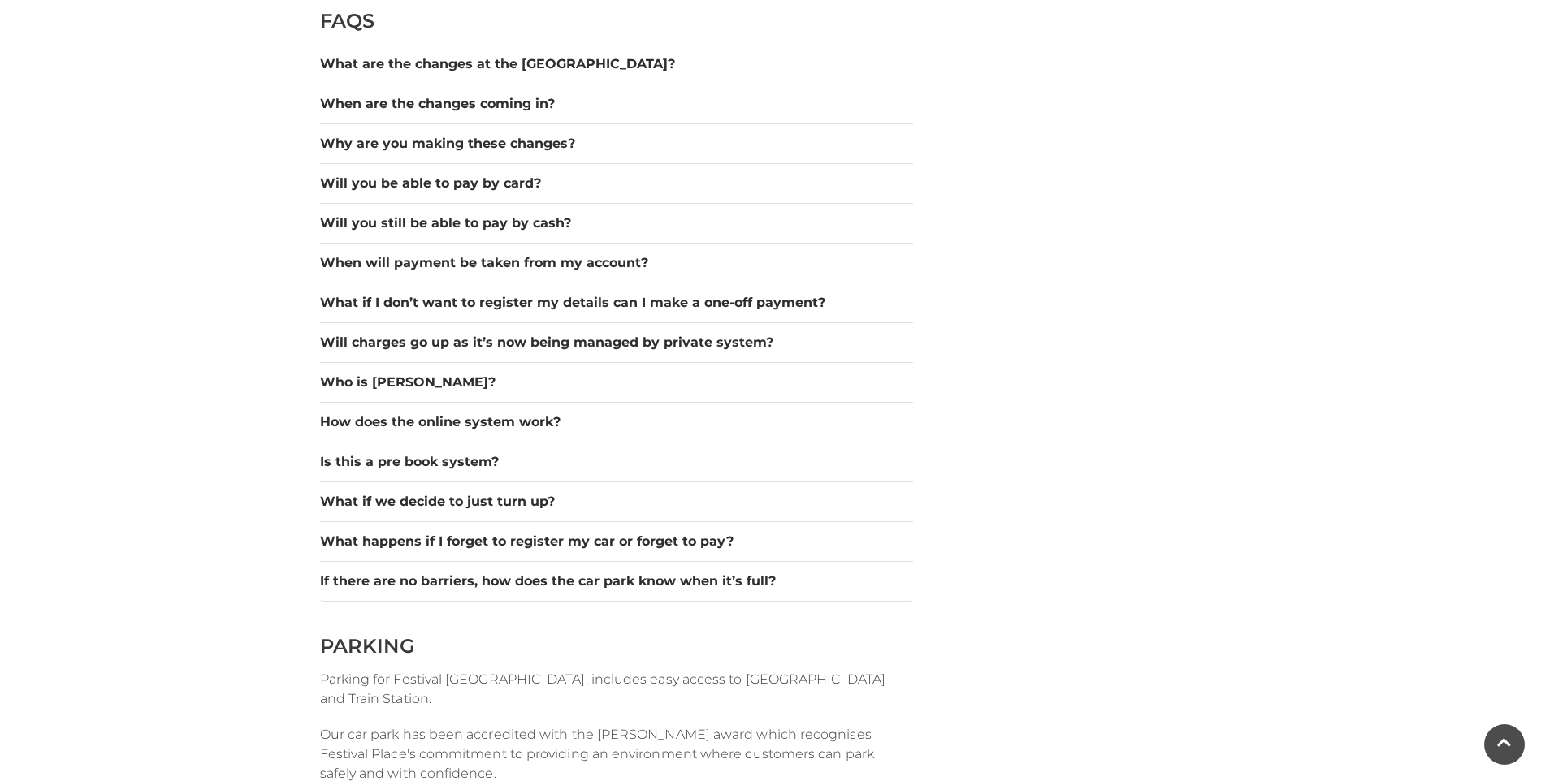
scroll to position [1462, 0]
click at [440, 502] on button "What if we decide to just turn up?" at bounding box center [616, 500] width 593 height 19
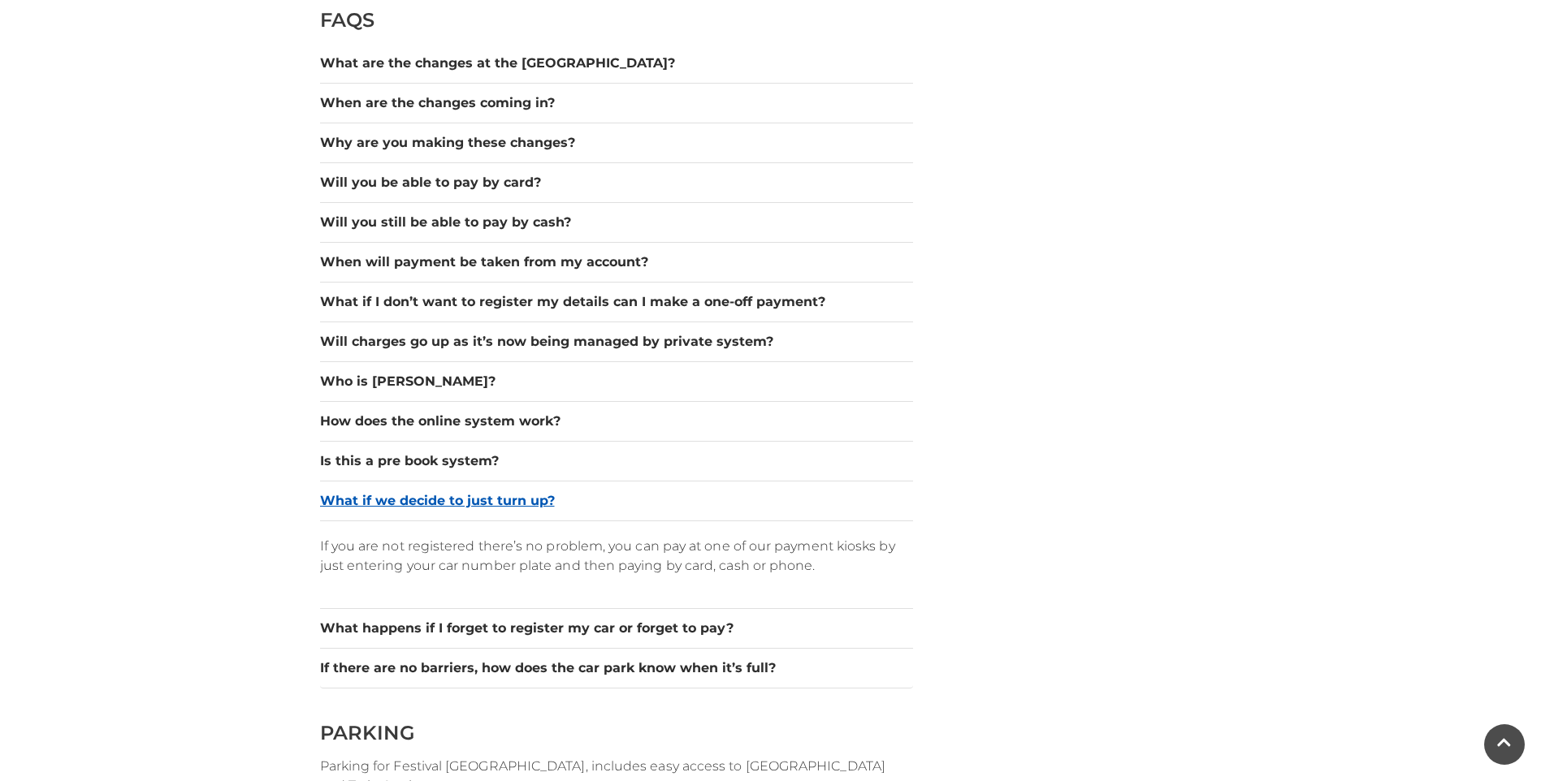
click at [440, 500] on button "What if we decide to just turn up?" at bounding box center [616, 500] width 593 height 19
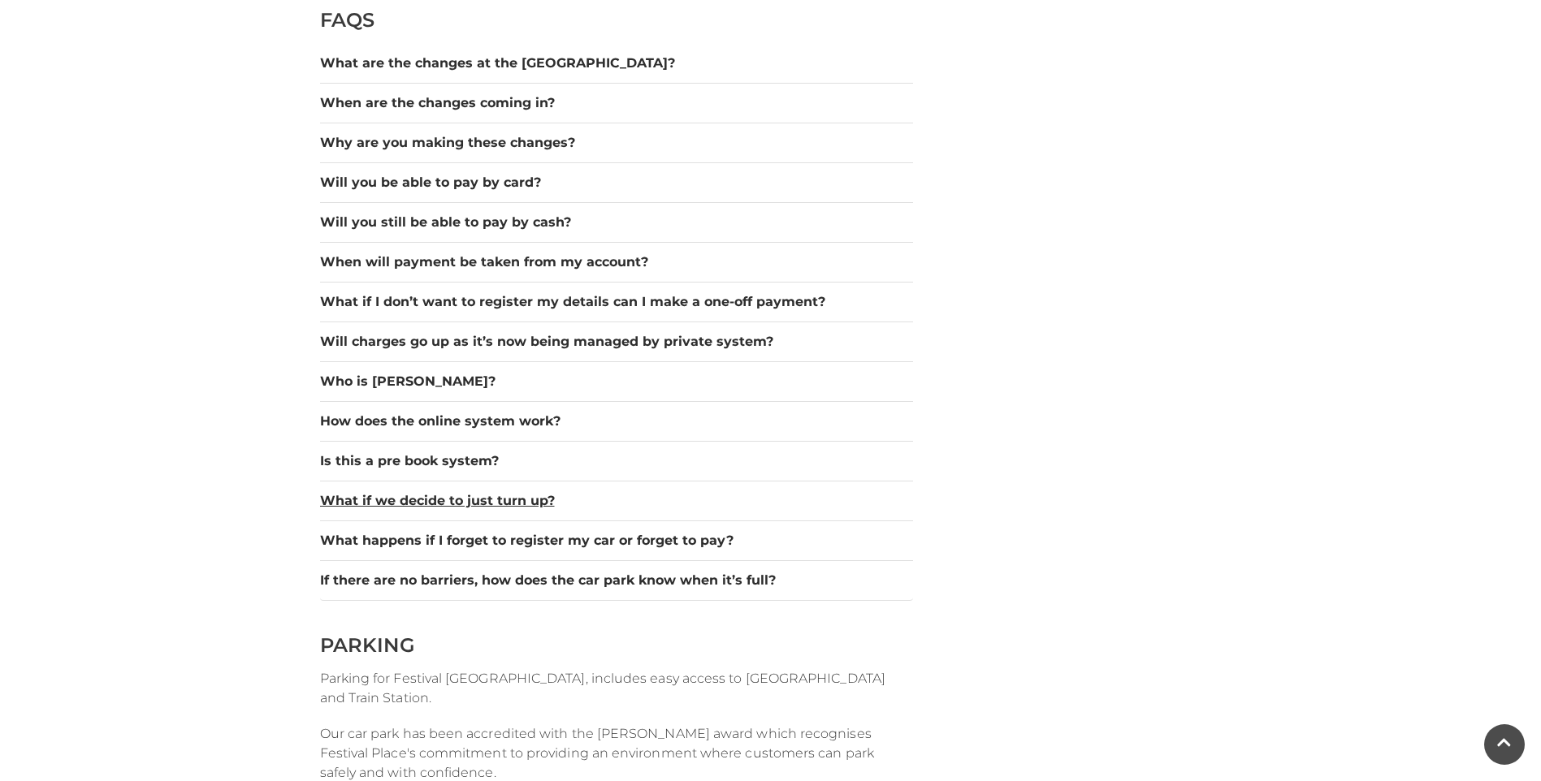
scroll to position [1543, 0]
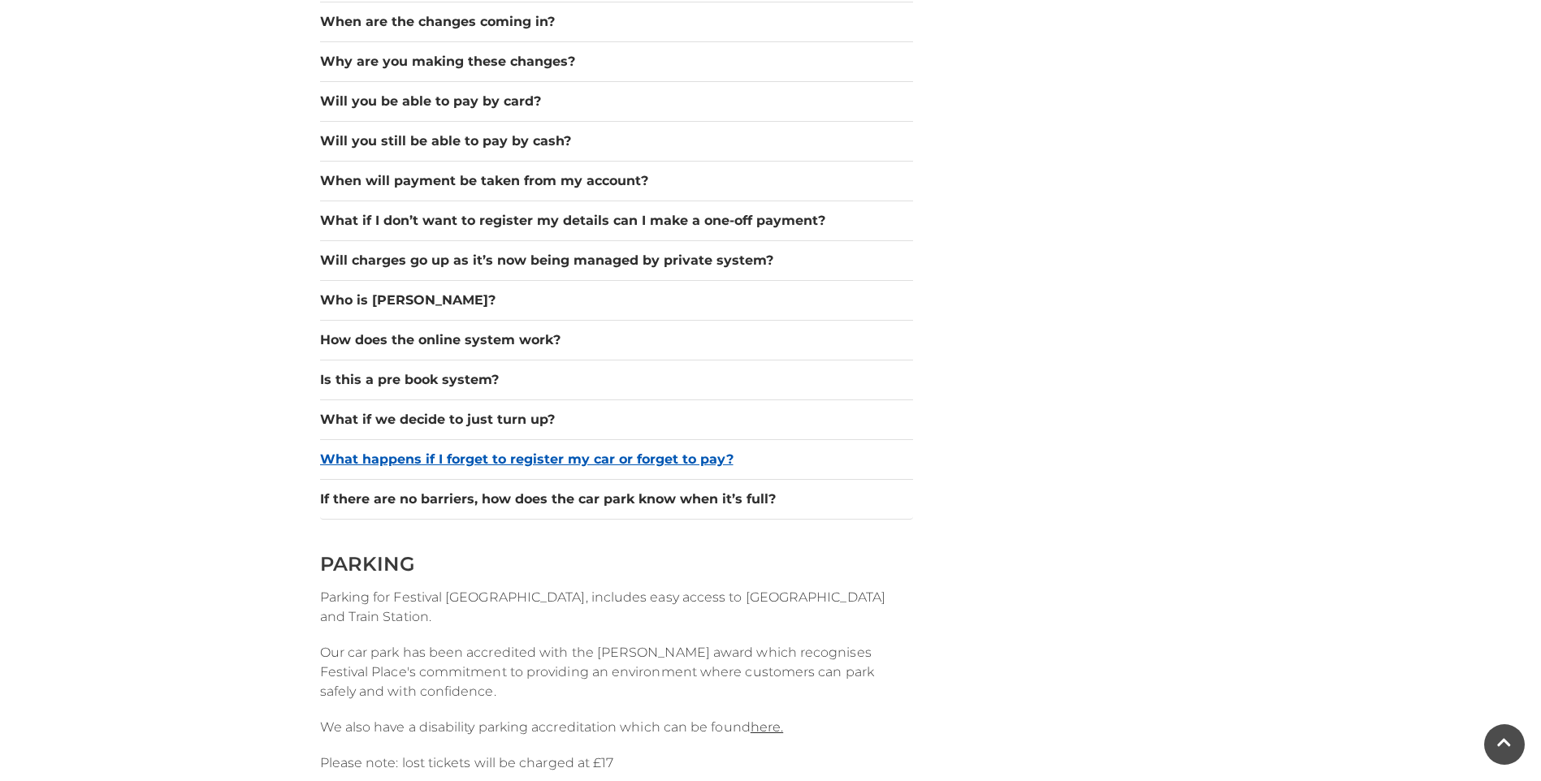
click at [463, 456] on button "What happens if I forget to register my car or forget to pay?" at bounding box center [616, 459] width 593 height 19
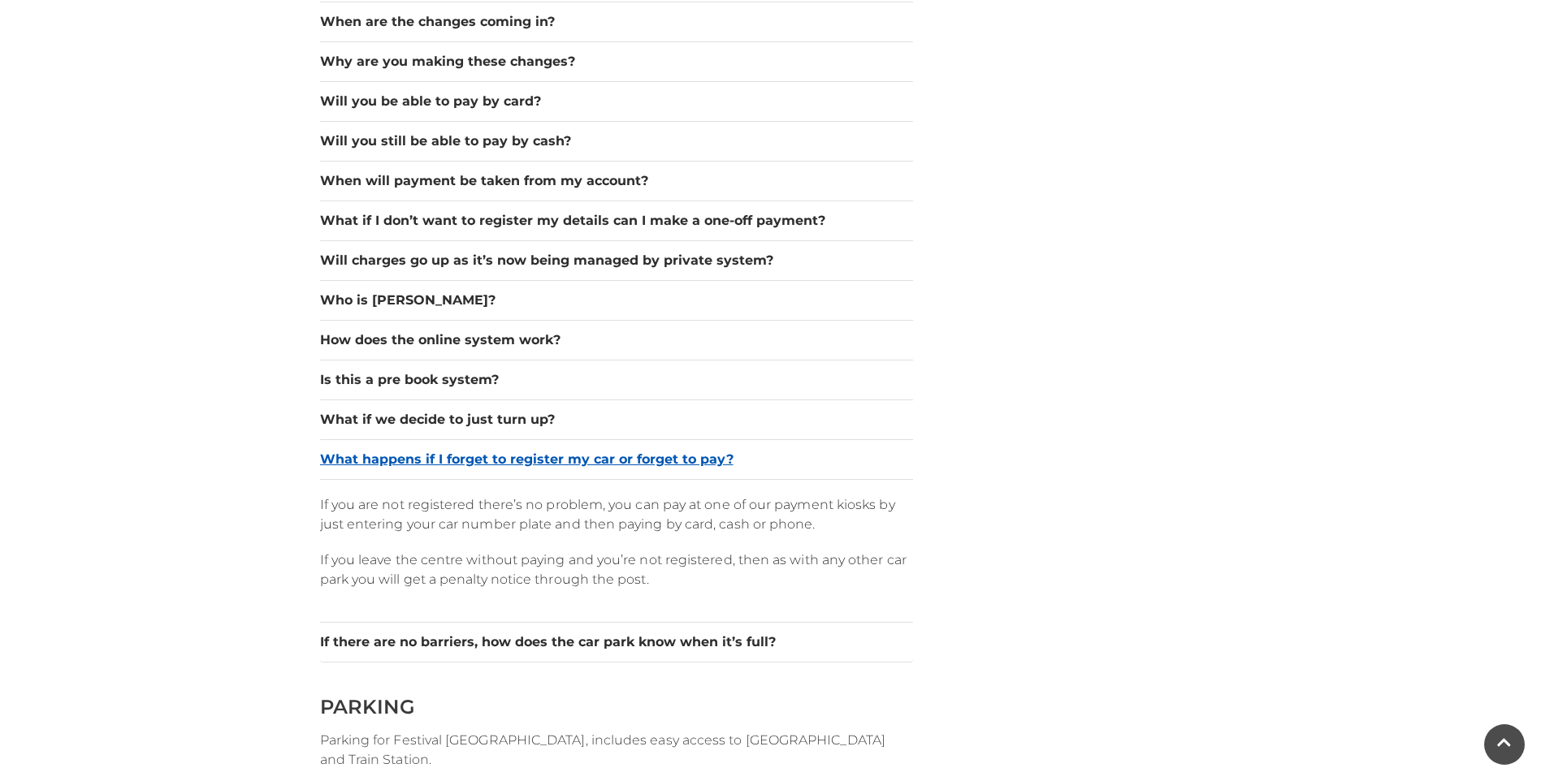
click at [467, 452] on button "What happens if I forget to register my car or forget to pay?" at bounding box center [616, 459] width 593 height 19
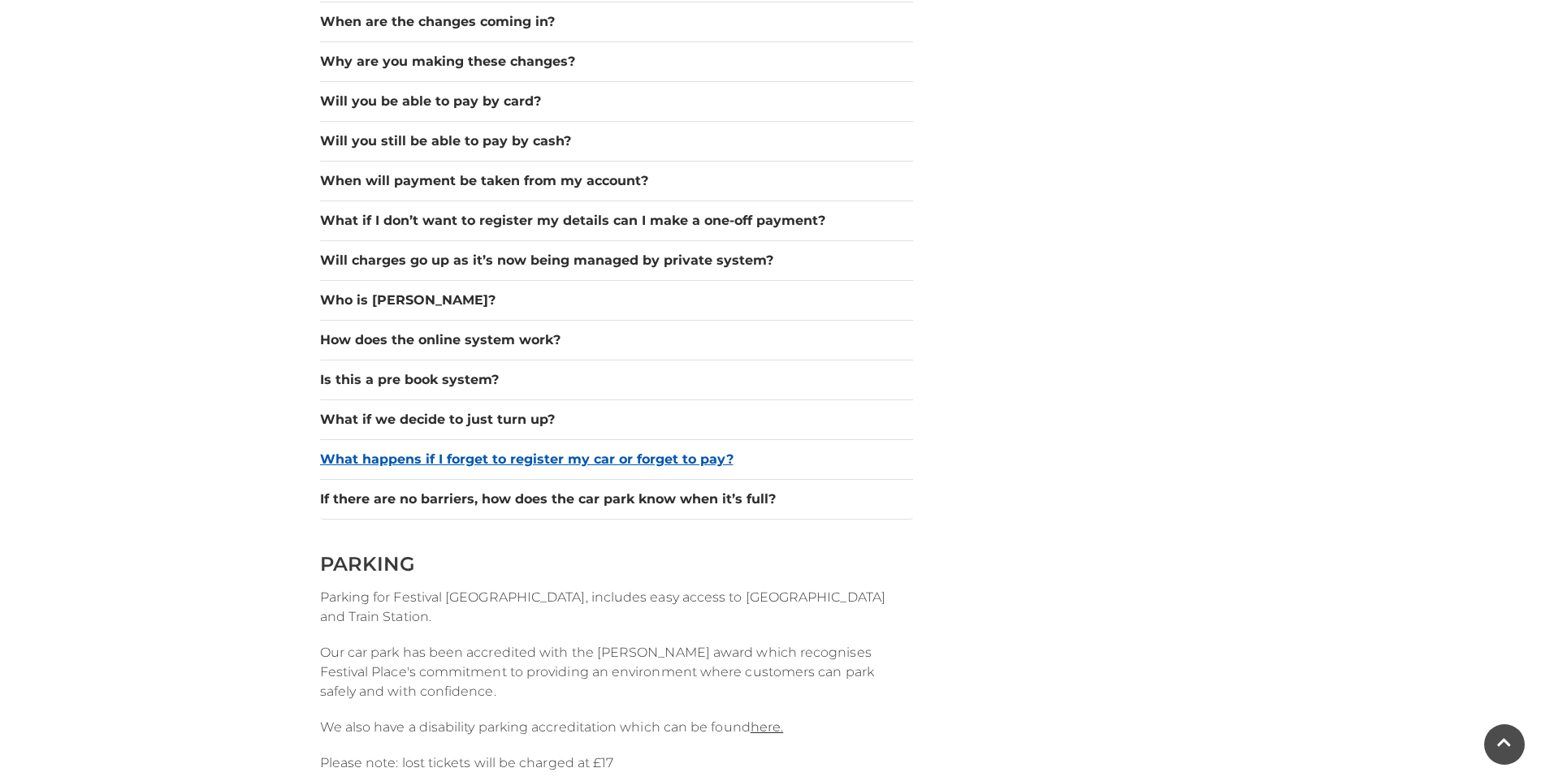
click at [534, 456] on button "What happens if I forget to register my car or forget to pay?" at bounding box center [616, 459] width 593 height 19
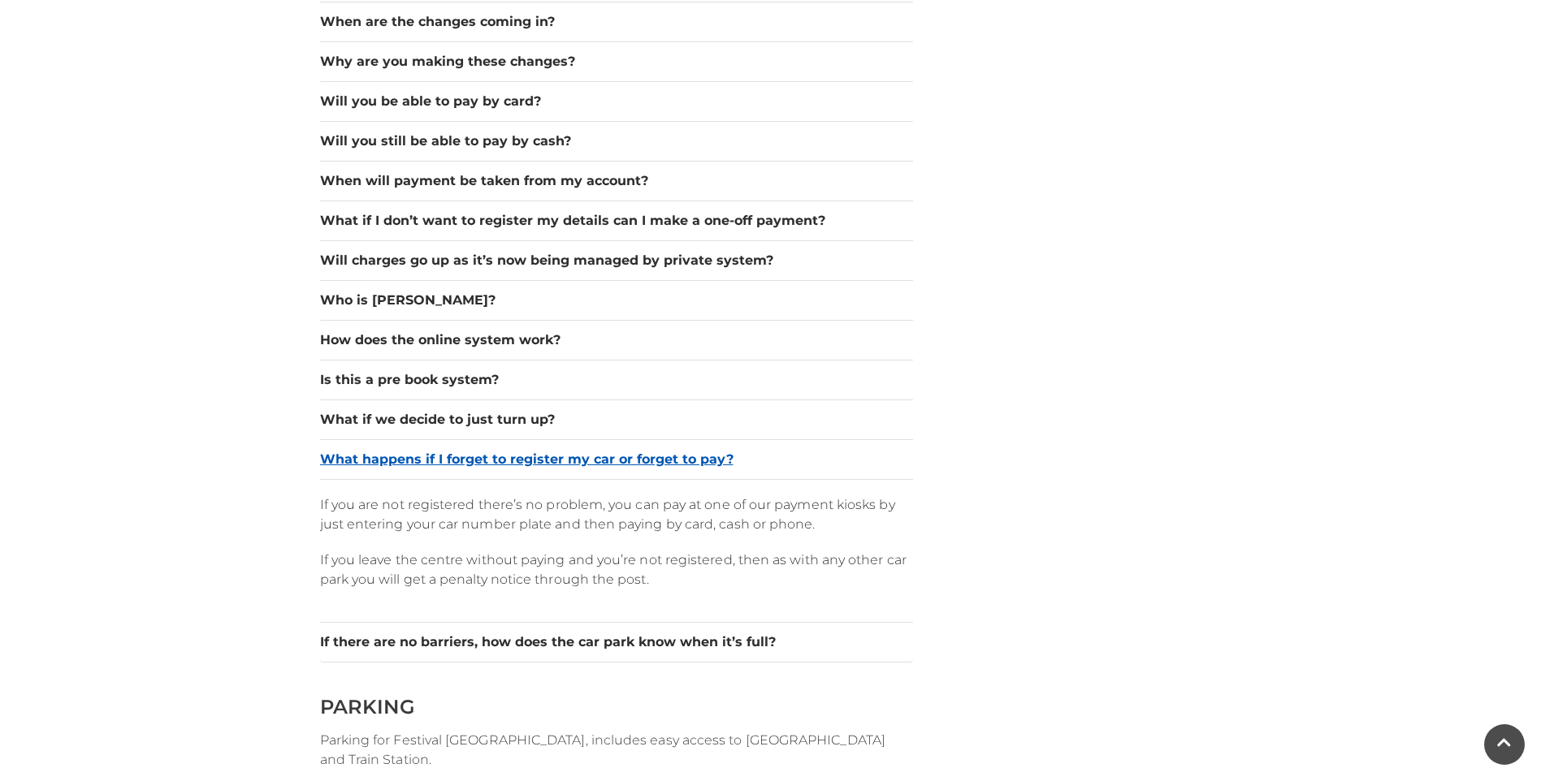
drag, startPoint x: 537, startPoint y: 458, endPoint x: 526, endPoint y: 537, distance: 79.5
click at [537, 459] on button "What happens if I forget to register my car or forget to pay?" at bounding box center [616, 459] width 593 height 19
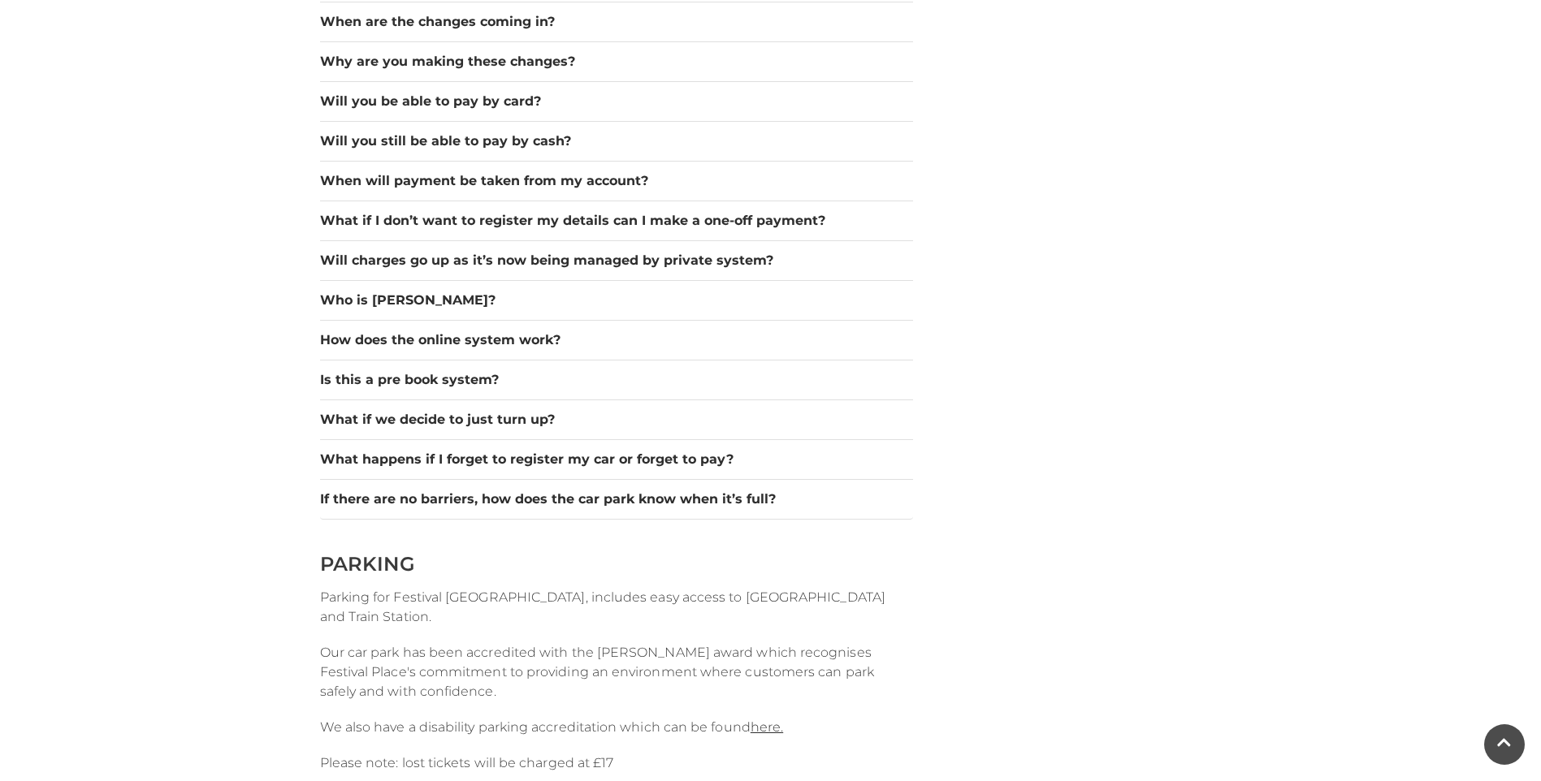
click at [516, 538] on div "FAQS What are the changes at the [GEOGRAPHIC_DATA]? The changes are designed to…" at bounding box center [616, 624] width 617 height 3377
click at [508, 499] on button "If there are no barriers, how does the car park know when it’s full?" at bounding box center [616, 499] width 593 height 19
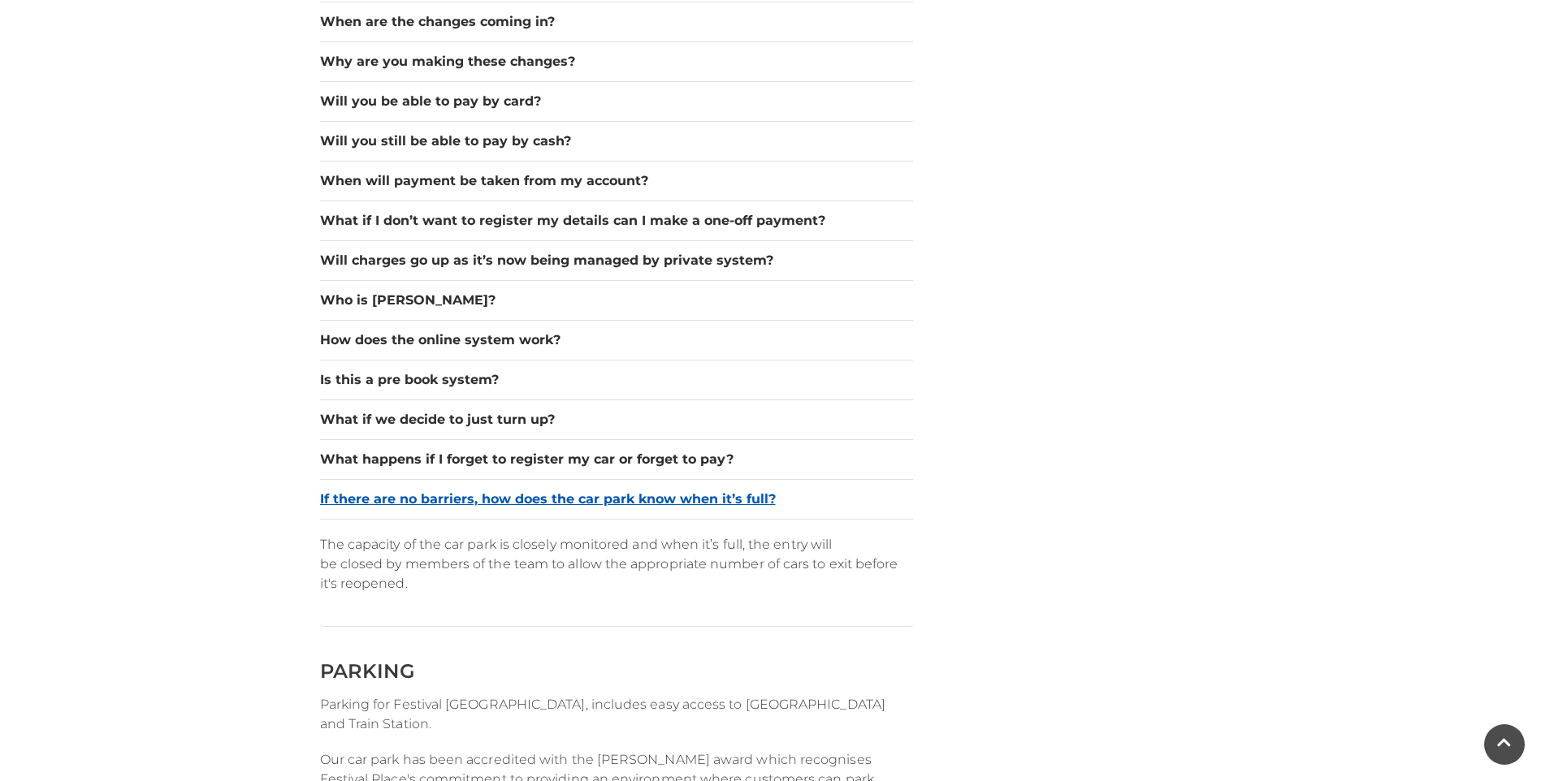
click at [504, 494] on button "If there are no barriers, how does the car park know when it’s full?" at bounding box center [616, 499] width 593 height 19
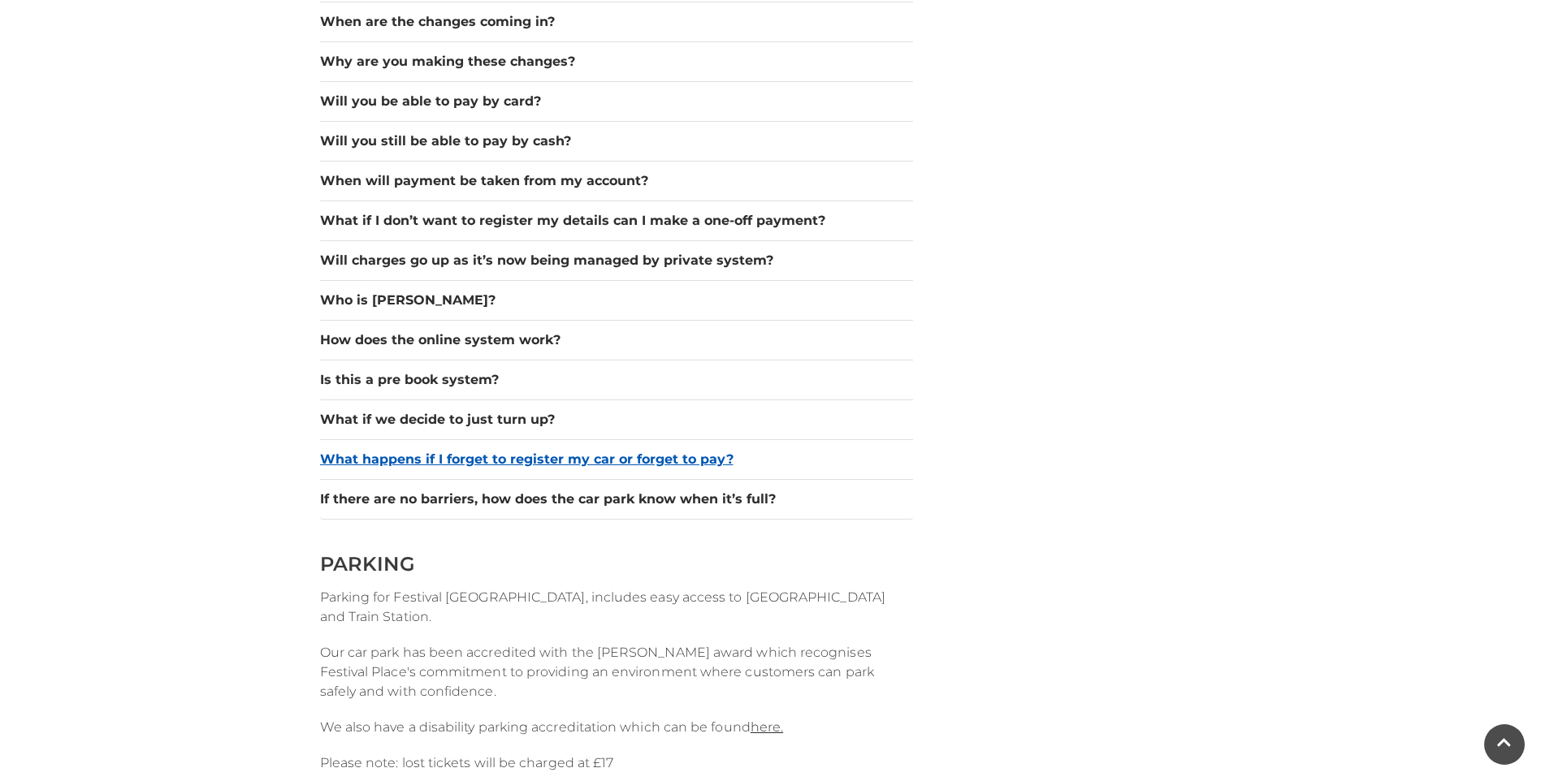
click at [498, 459] on button "What happens if I forget to register my car or forget to pay?" at bounding box center [616, 459] width 593 height 19
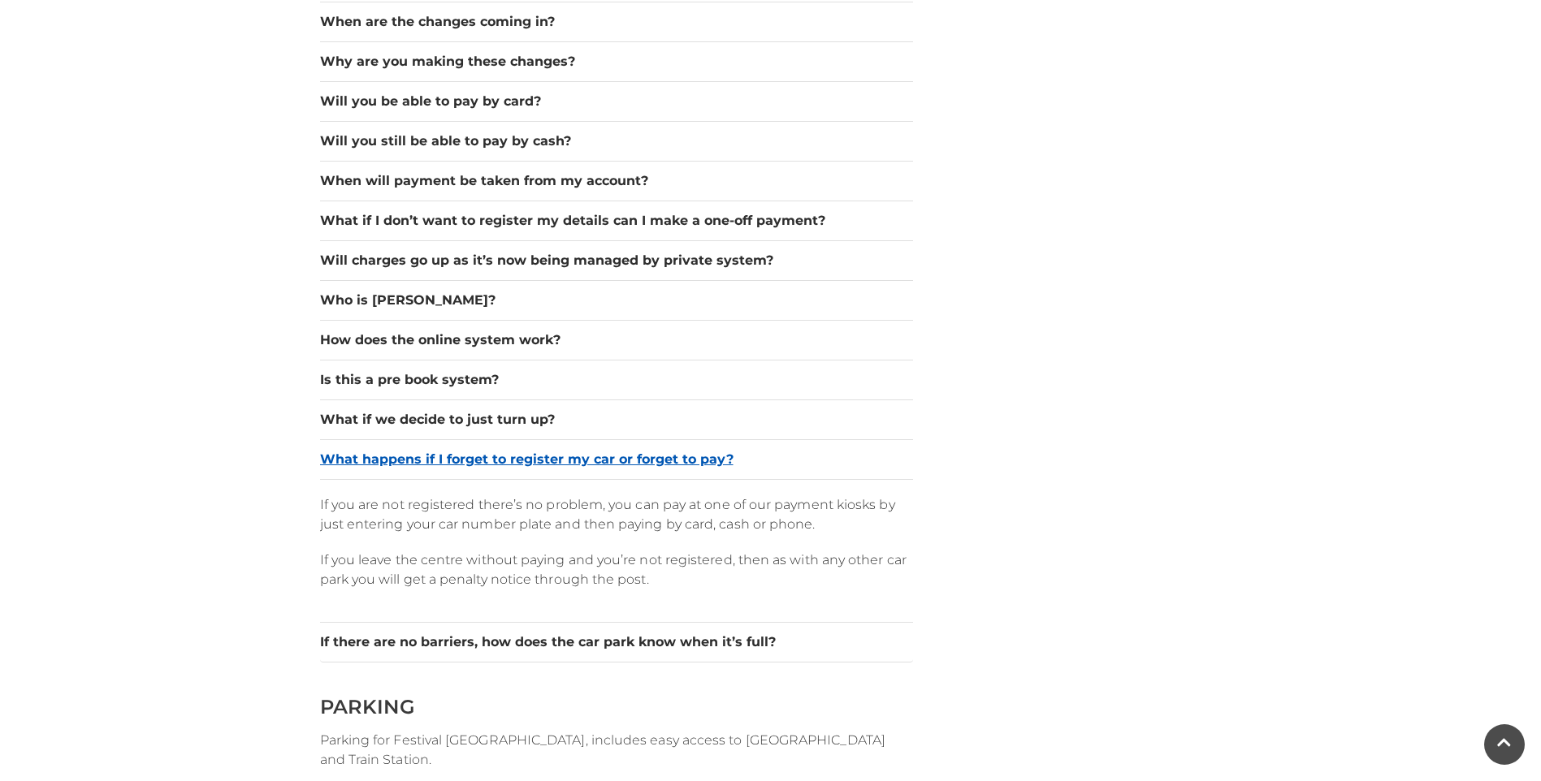
click at [500, 457] on button "What happens if I forget to register my car or forget to pay?" at bounding box center [616, 459] width 593 height 19
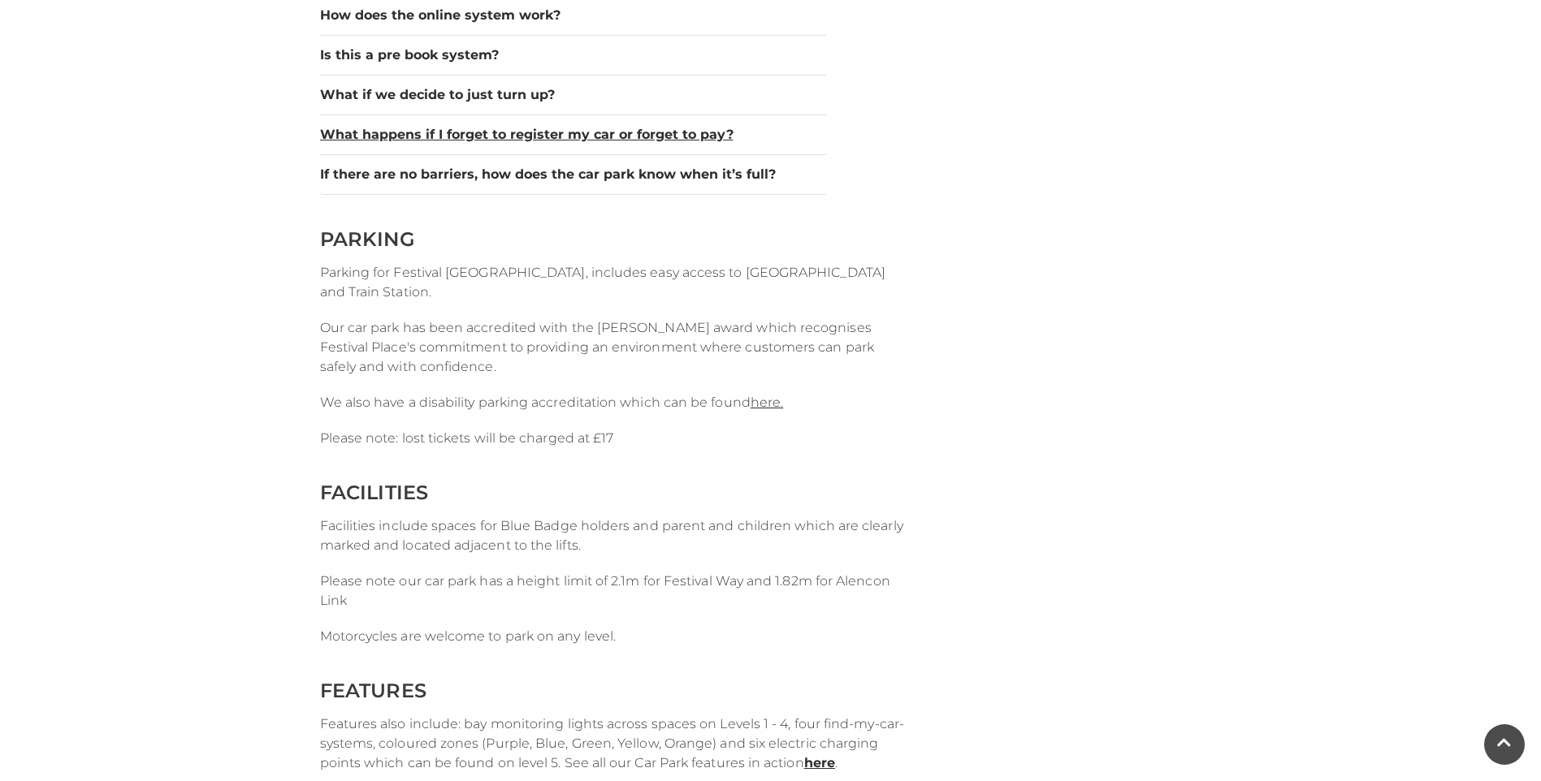
scroll to position [1300, 0]
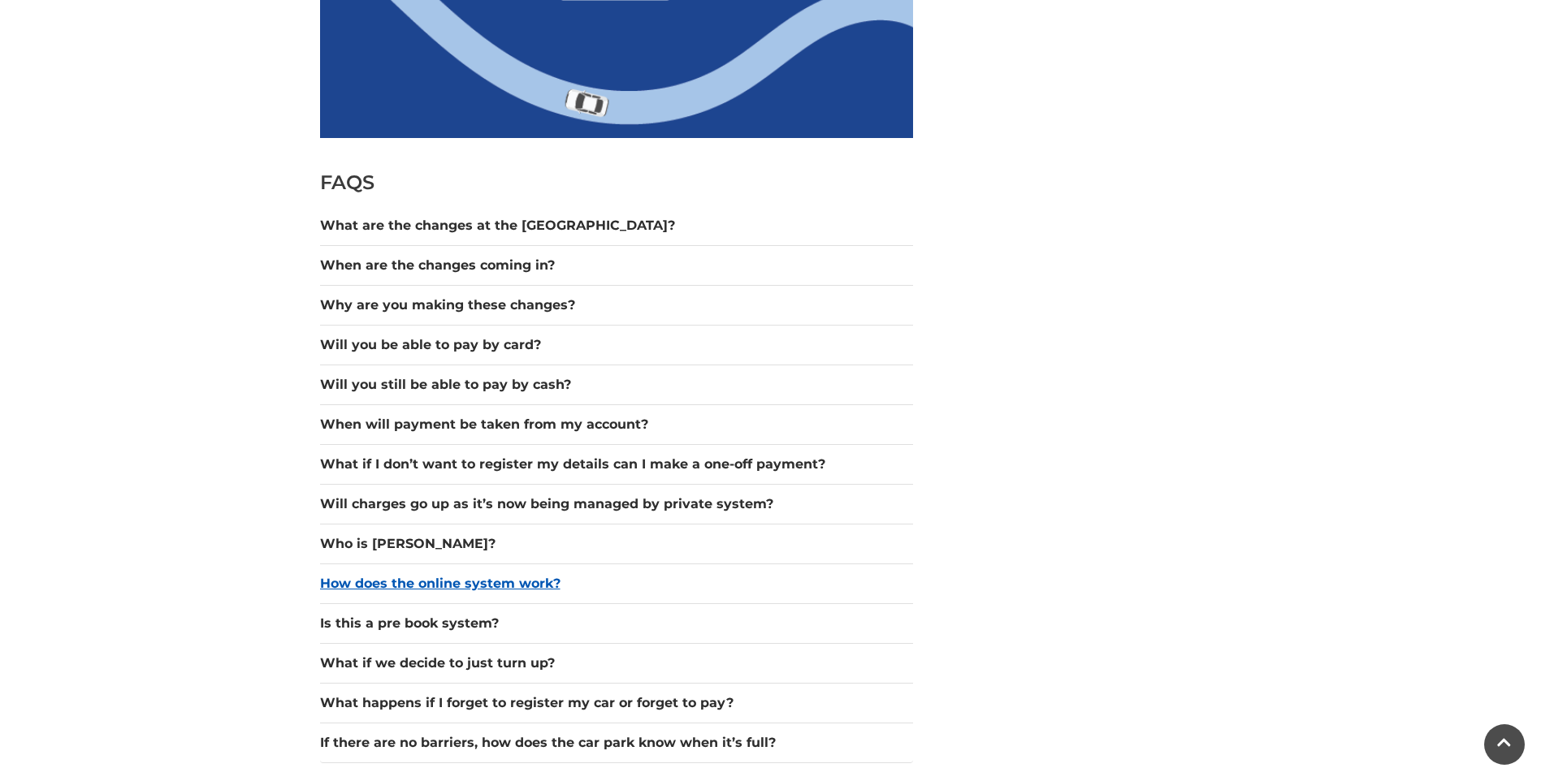
click at [409, 593] on button "How does the online system work?" at bounding box center [616, 583] width 593 height 19
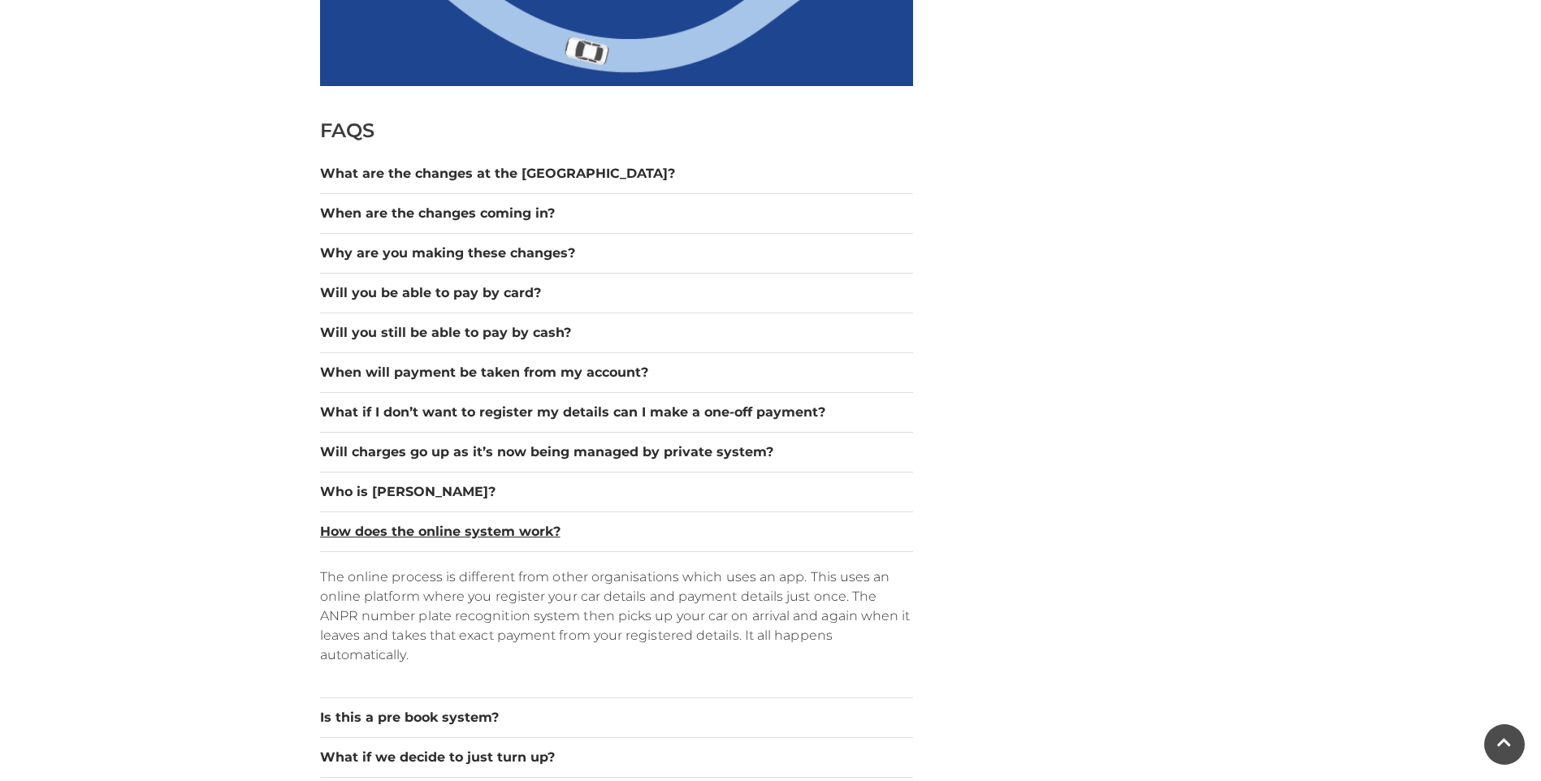
scroll to position [1381, 0]
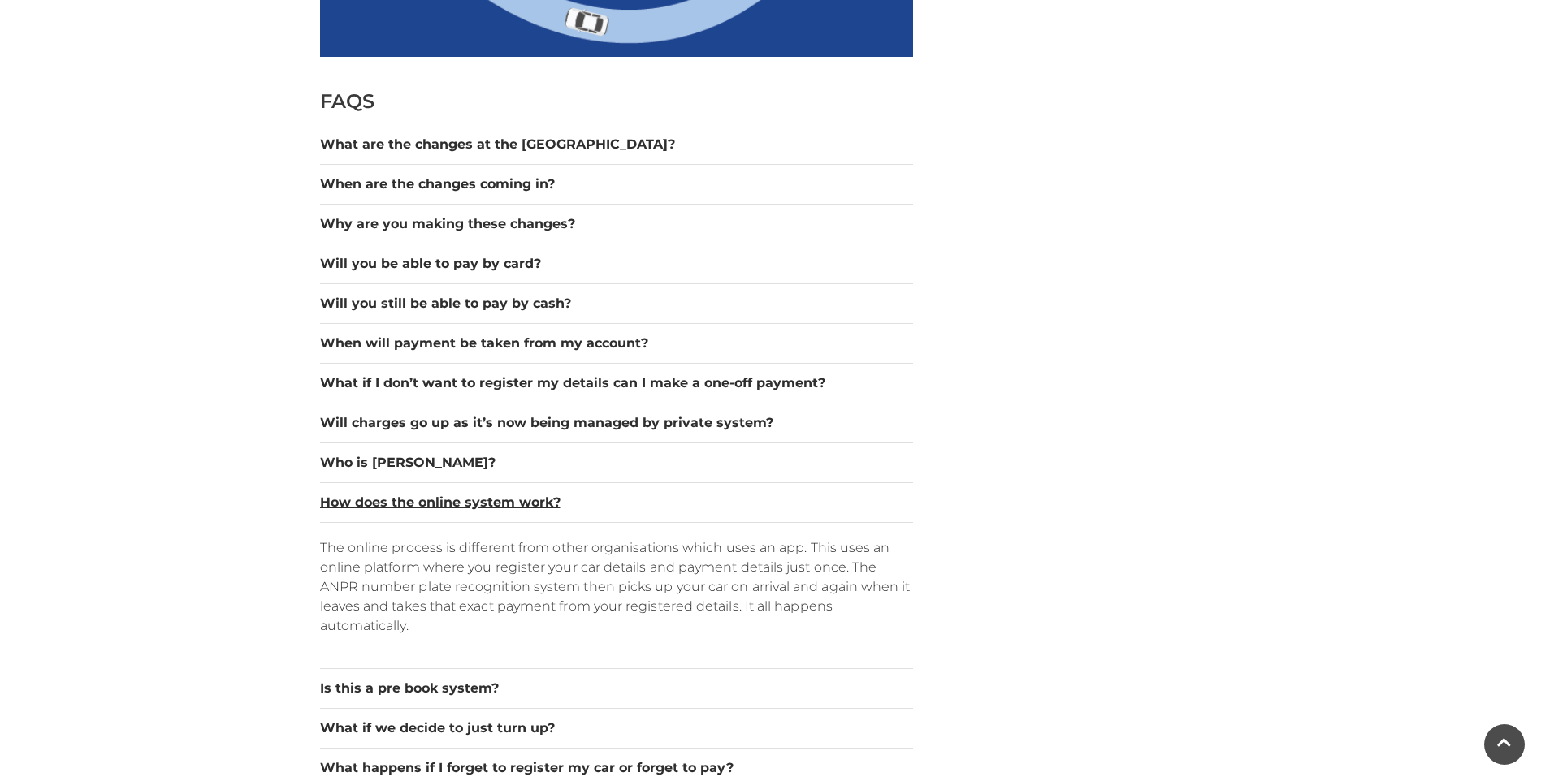
drag, startPoint x: 469, startPoint y: 506, endPoint x: 478, endPoint y: 556, distance: 51.3
click at [469, 506] on button "How does the online system work?" at bounding box center [616, 502] width 593 height 19
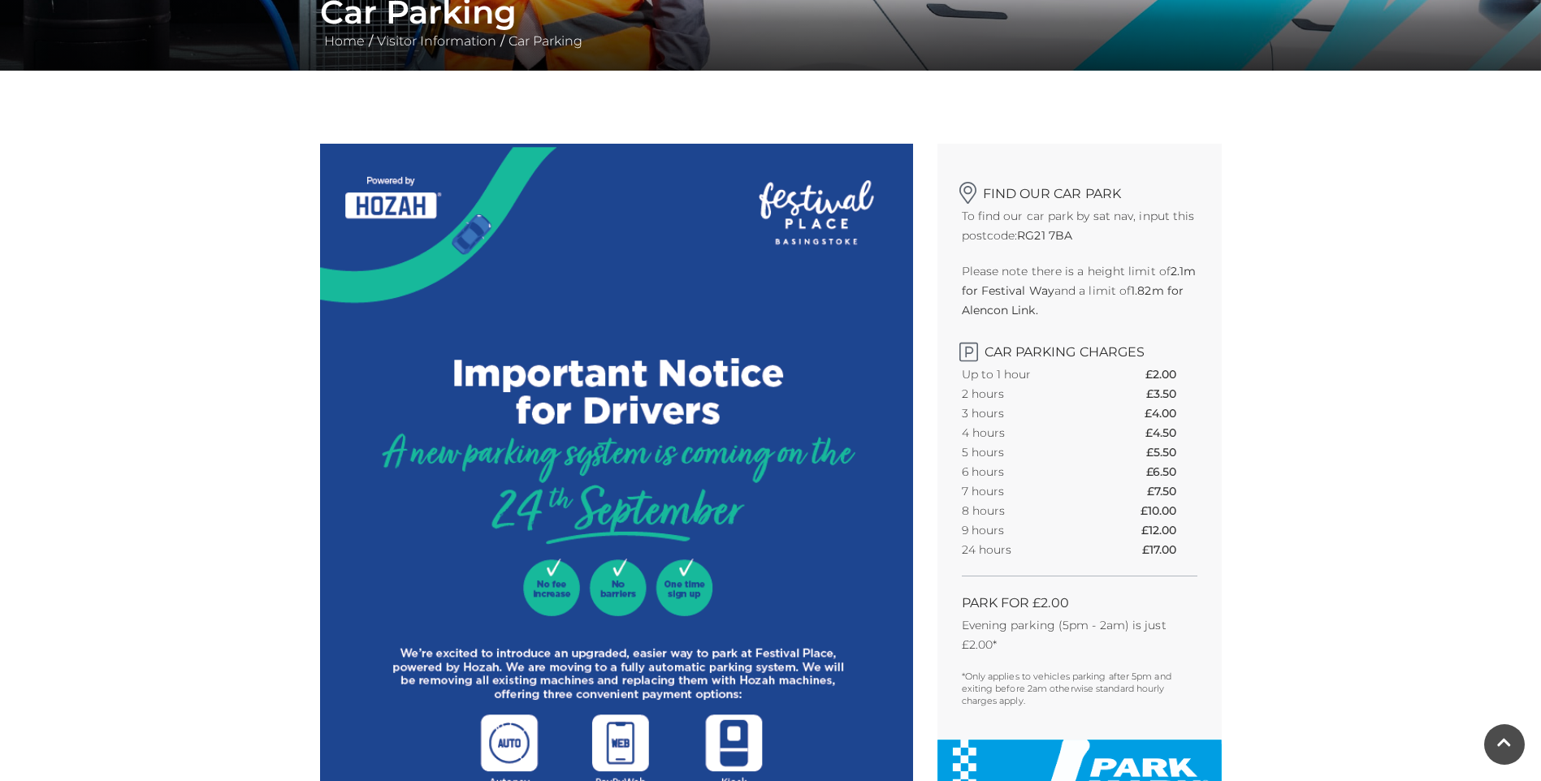
scroll to position [81, 0]
